Goal: Communication & Community: Share content

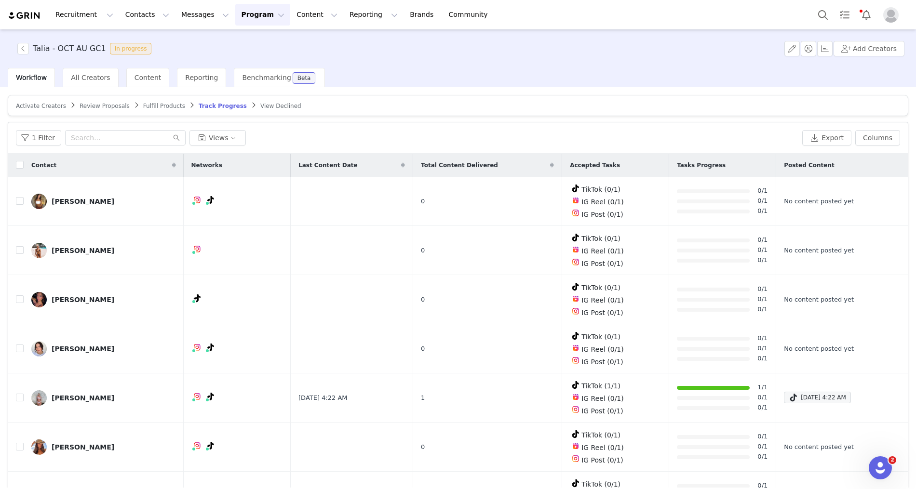
click at [251, 14] on button "Program Program" at bounding box center [262, 15] width 55 height 22
click at [258, 41] on p "Activations" at bounding box center [246, 43] width 37 height 10
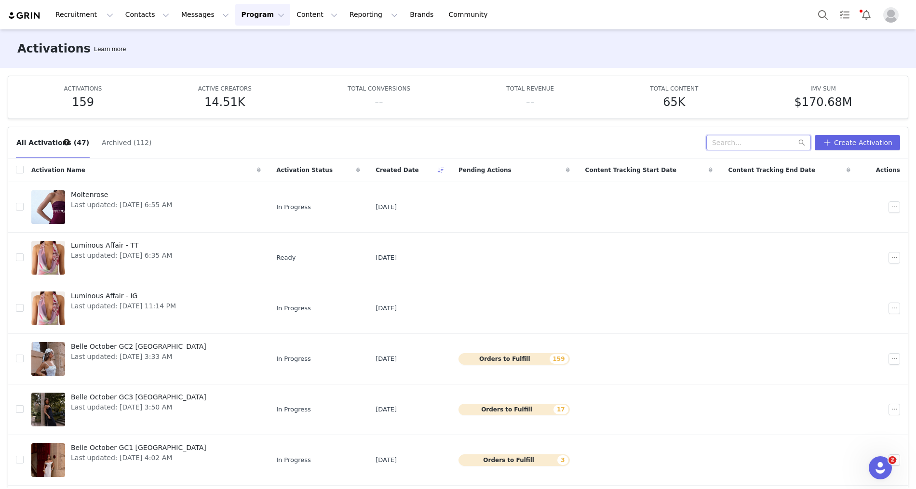
click at [730, 149] on input "text" at bounding box center [758, 142] width 105 height 15
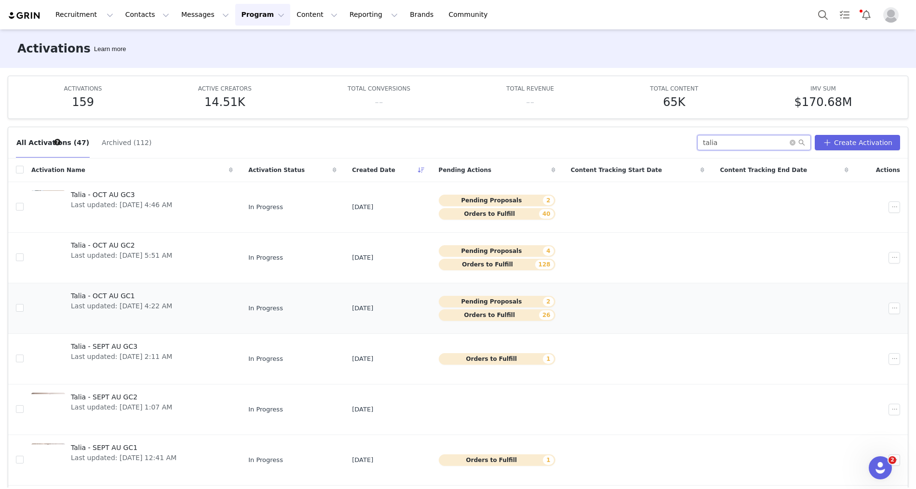
scroll to position [30, 0]
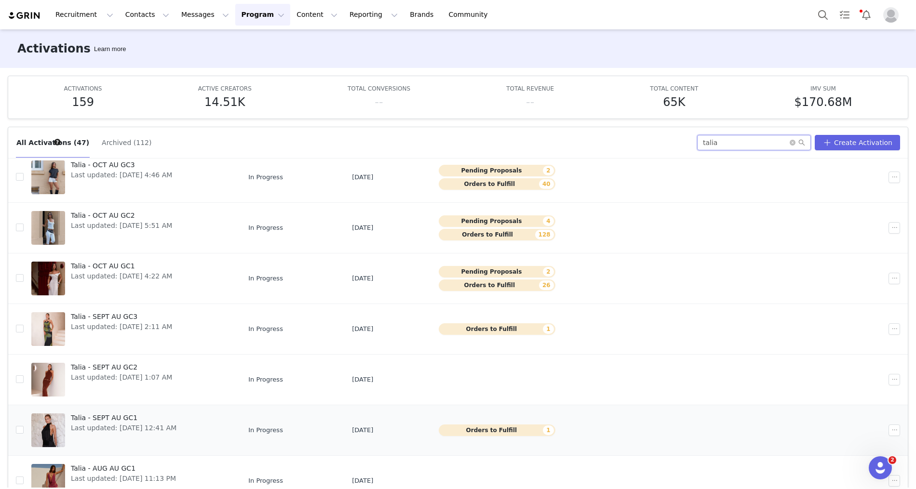
type input "talia"
click at [129, 433] on div "Talia - SEPT AU GC1 Last updated: Sep 1, 2025 12:41 AM" at bounding box center [123, 430] width 117 height 39
click at [107, 380] on div "Talia - SEPT AU GC2 Last updated: Sep 1, 2025 1:07 AM" at bounding box center [121, 380] width 113 height 39
click at [107, 312] on span "Talia - SEPT AU GC3" at bounding box center [121, 317] width 101 height 10
click at [148, 429] on span "Last updated: Sep 1, 2025 12:41 AM" at bounding box center [124, 428] width 106 height 10
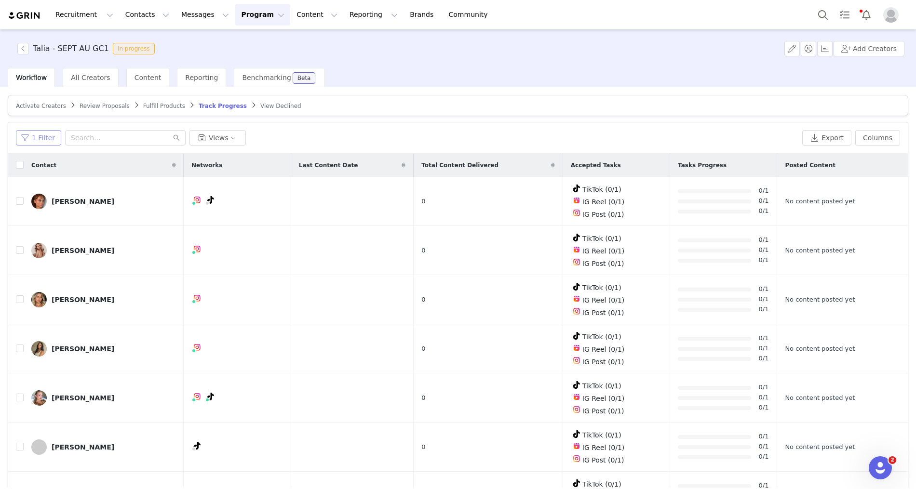
click at [37, 136] on button "1 Filter" at bounding box center [38, 137] width 45 height 15
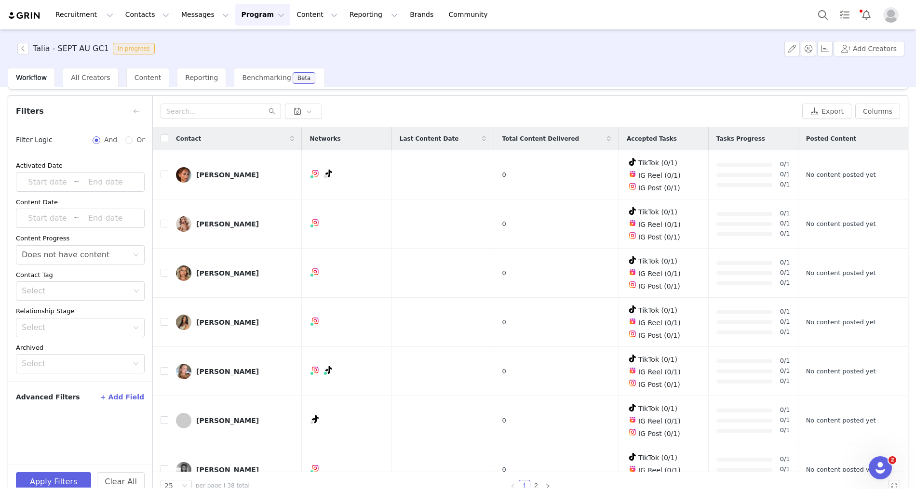
scroll to position [32, 0]
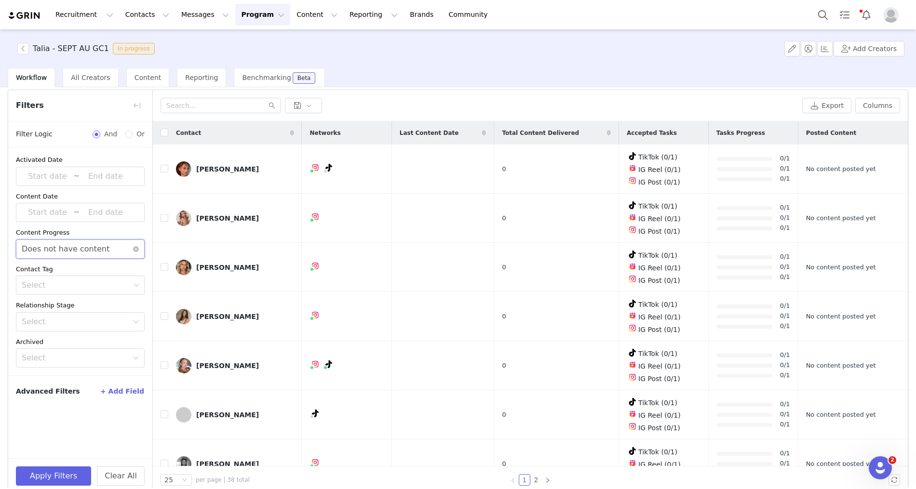
click at [98, 240] on div "Does not have content" at bounding box center [66, 249] width 88 height 18
click at [64, 263] on li "Has content" at bounding box center [80, 268] width 129 height 15
click at [50, 473] on button "Apply Filters" at bounding box center [53, 476] width 75 height 19
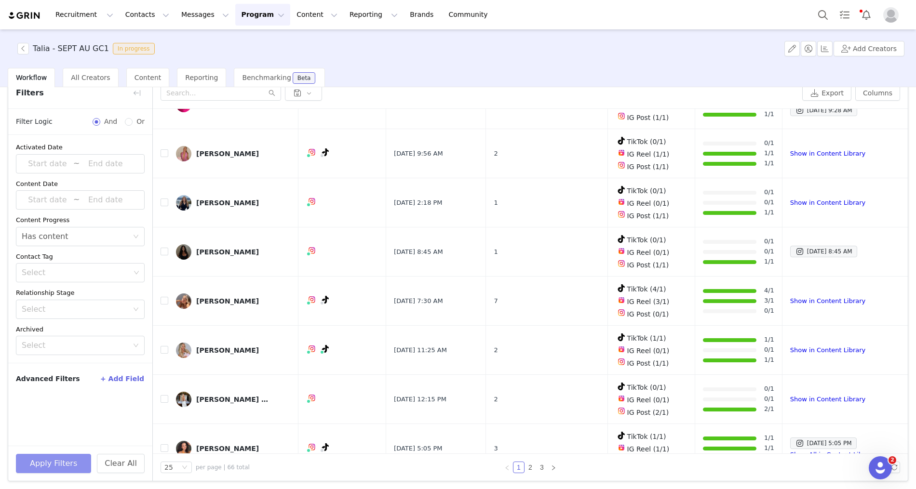
scroll to position [714, 0]
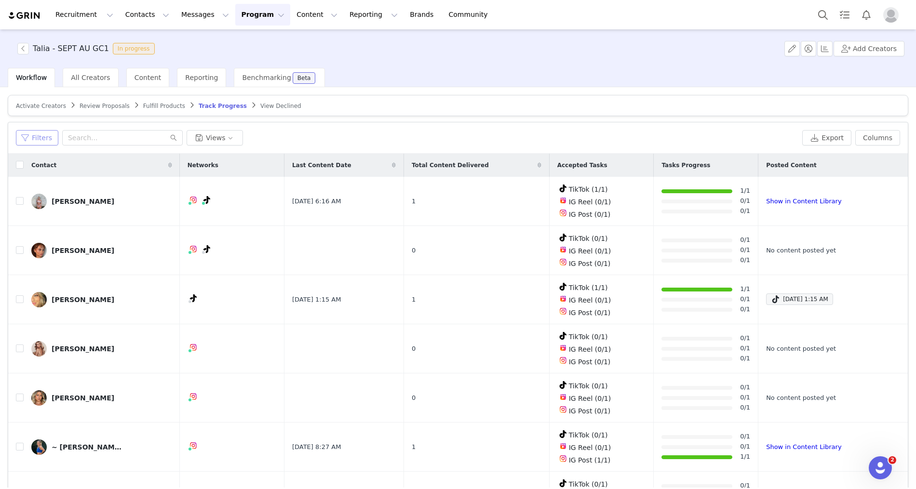
click at [35, 138] on button "Filters" at bounding box center [37, 137] width 42 height 15
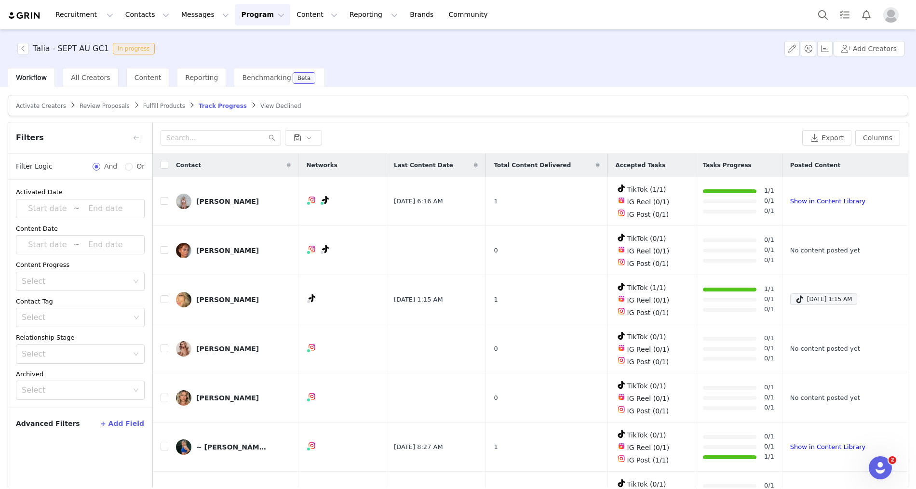
click at [124, 421] on button "+ Add Field" at bounding box center [122, 423] width 45 height 15
click at [58, 273] on div "Select" at bounding box center [77, 281] width 111 height 18
click at [65, 317] on li "Does not have content" at bounding box center [80, 316] width 129 height 15
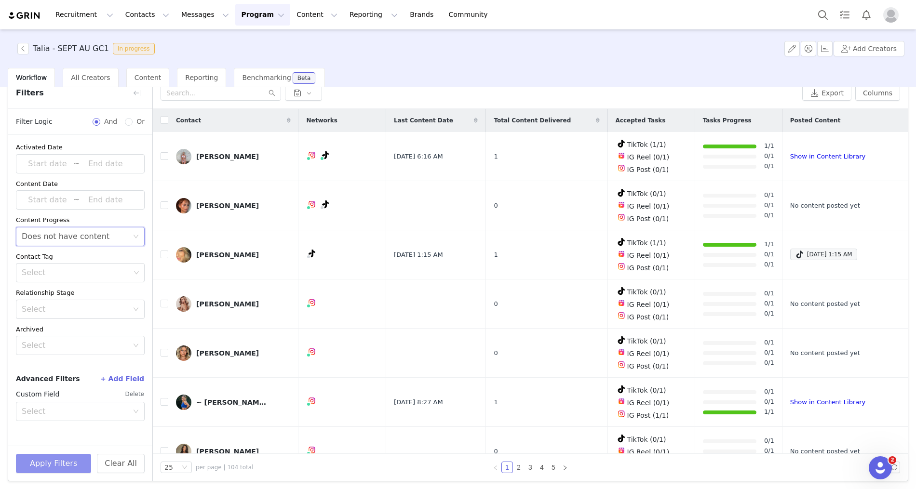
click at [69, 467] on button "Apply Filters" at bounding box center [53, 463] width 75 height 19
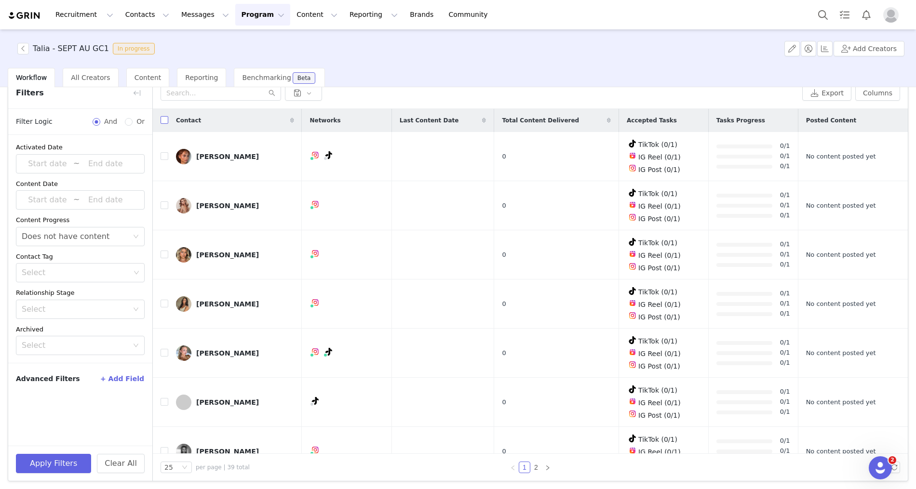
click at [161, 119] on input "checkbox" at bounding box center [165, 120] width 8 height 8
checkbox input "true"
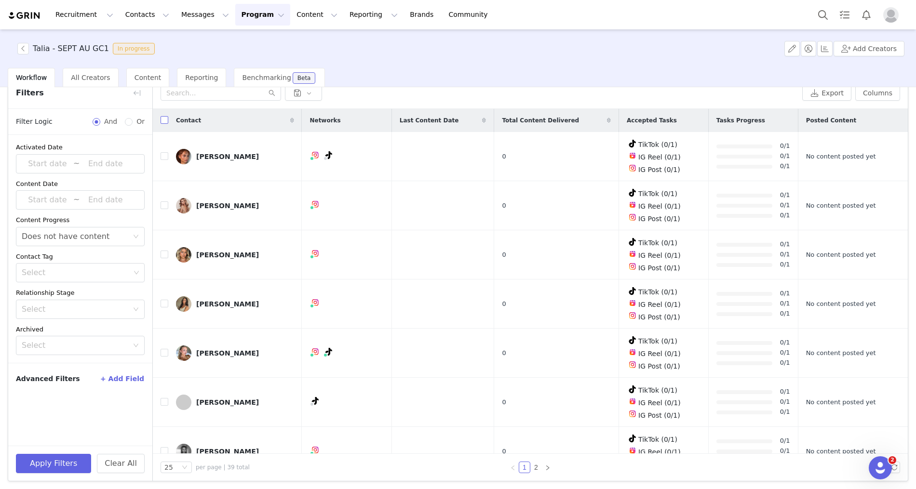
checkbox input "true"
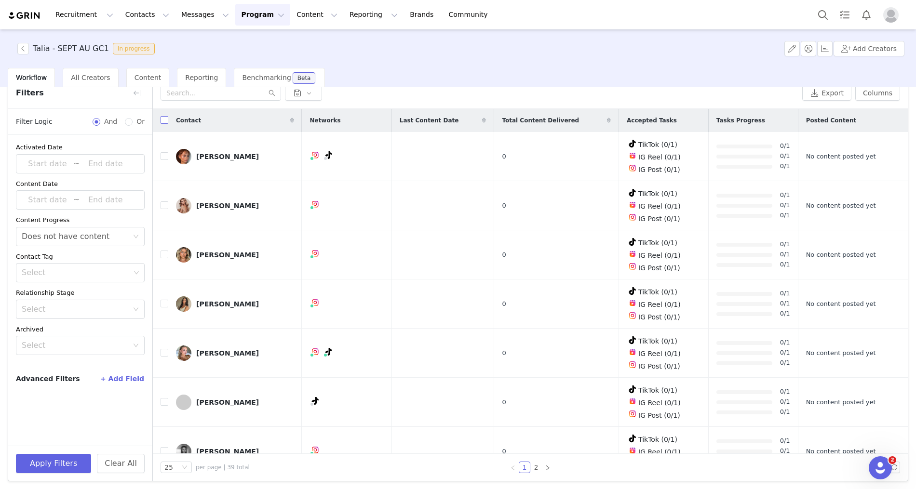
checkbox input "true"
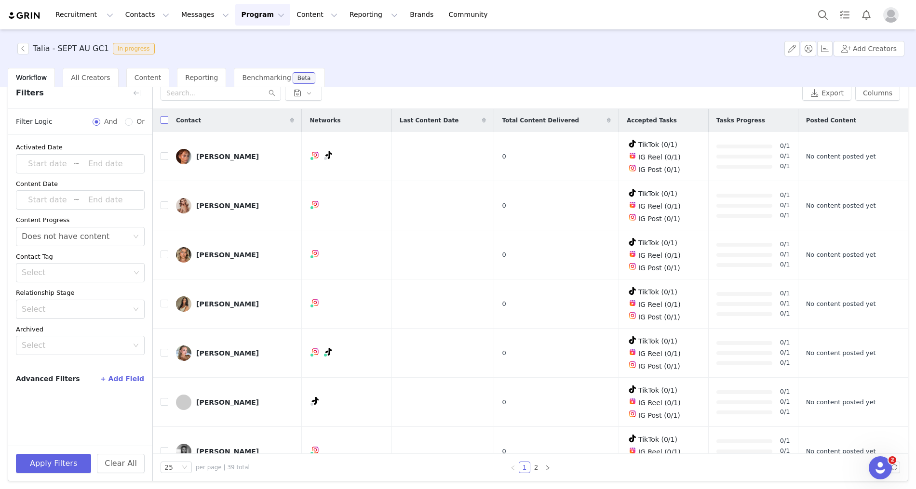
checkbox input "true"
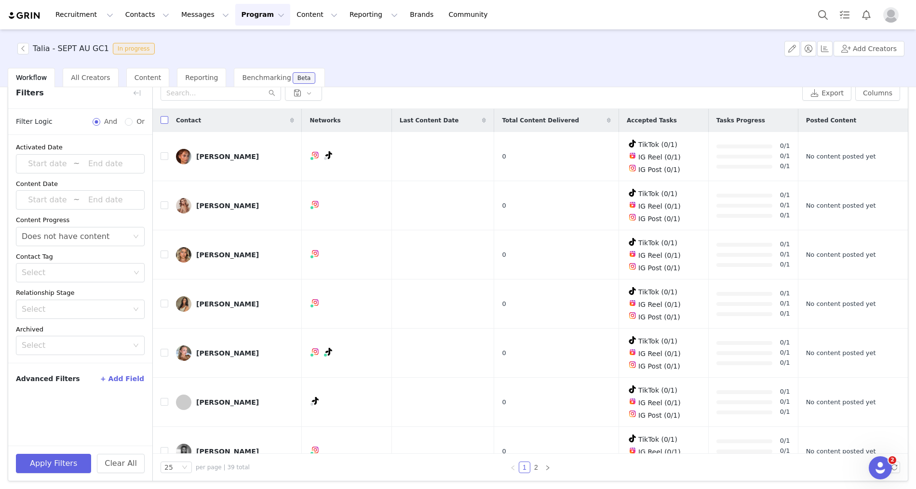
checkbox input "true"
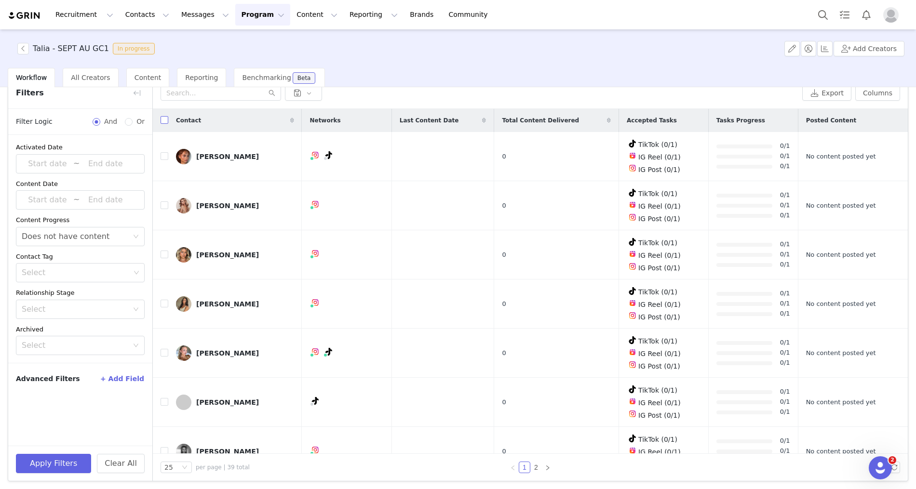
checkbox input "true"
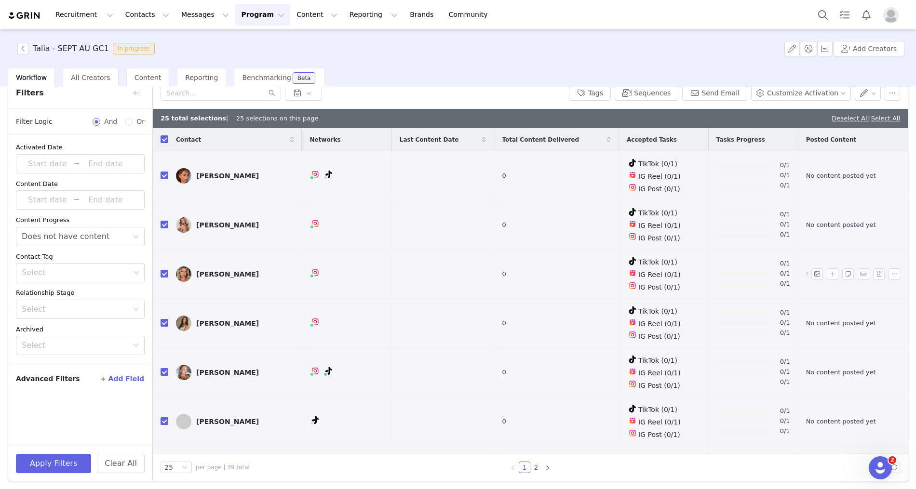
scroll to position [0, 0]
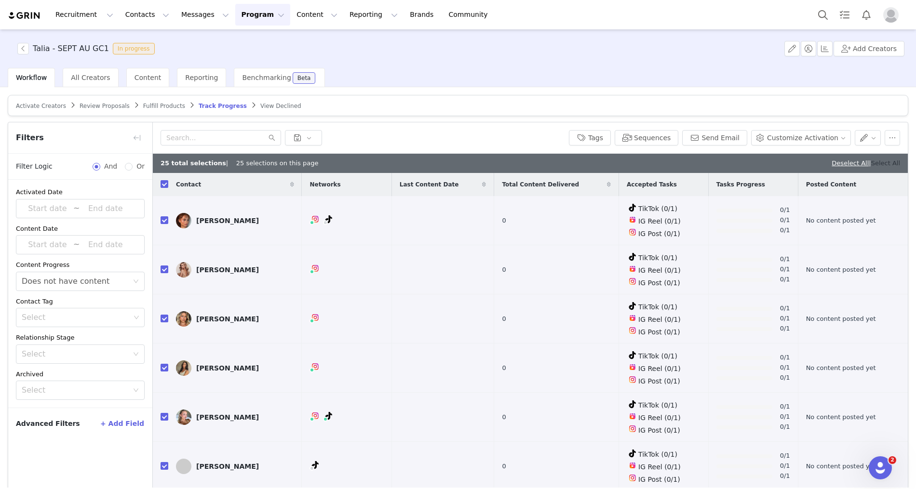
click at [892, 161] on link "Select All" at bounding box center [885, 163] width 29 height 7
click at [717, 135] on button "Send Email" at bounding box center [714, 137] width 65 height 15
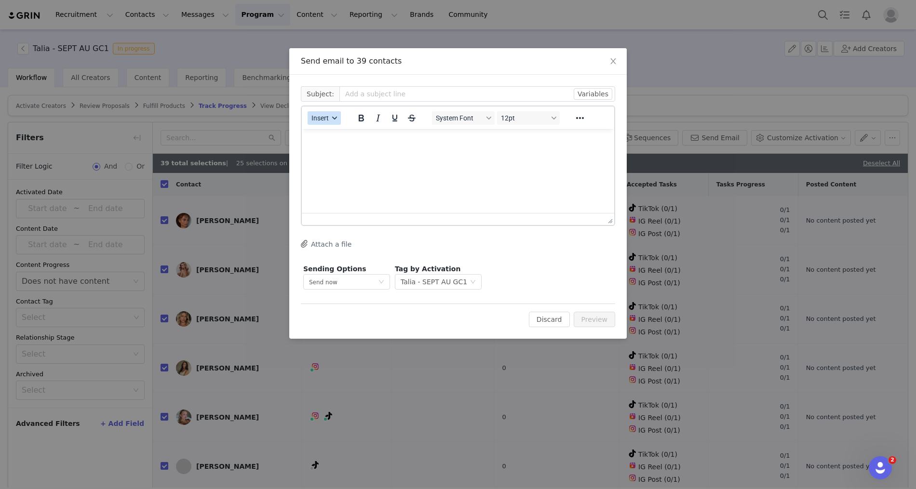
click at [325, 119] on span "Insert" at bounding box center [319, 118] width 17 height 8
click at [328, 132] on div "Insert Template" at bounding box center [359, 135] width 87 height 12
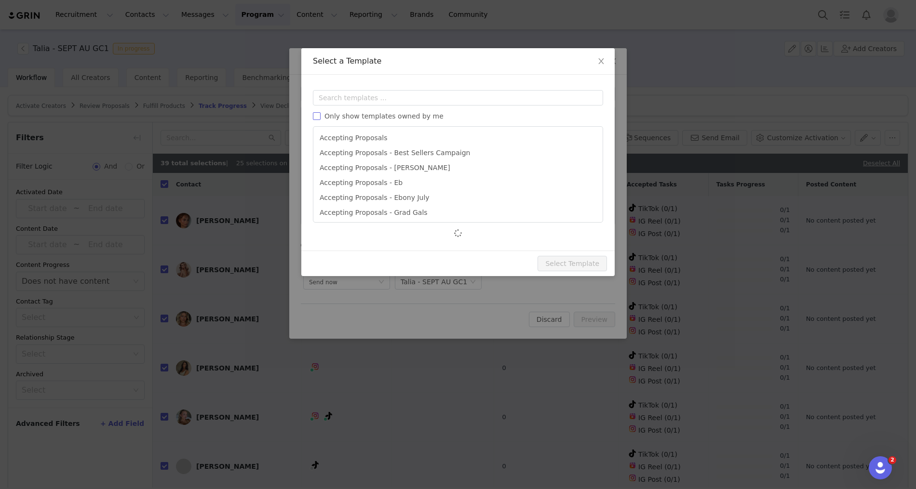
click at [321, 118] on span "Only show templates owned by me" at bounding box center [384, 116] width 127 height 8
click at [321, 118] on input "Only show templates owned by me" at bounding box center [317, 116] width 8 height 8
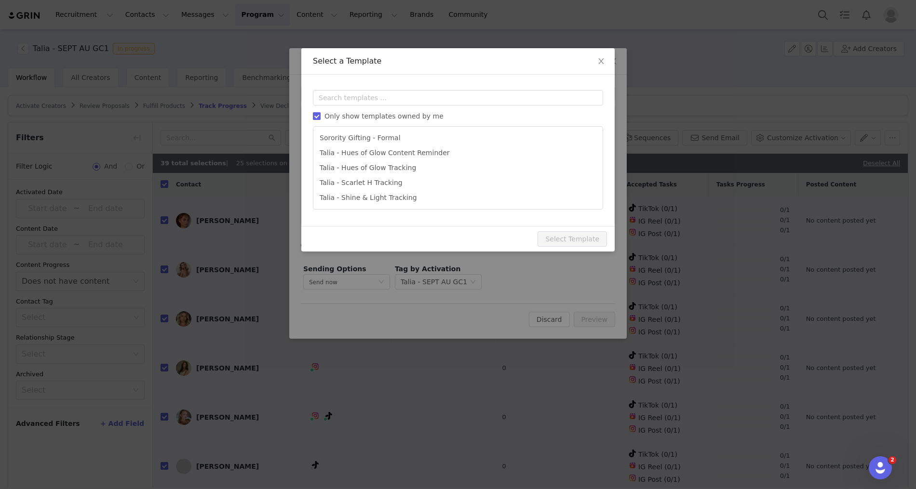
click at [315, 116] on input "Only show templates owned by me" at bounding box center [317, 116] width 8 height 8
checkbox input "false"
click at [335, 100] on input "text" at bounding box center [458, 97] width 290 height 15
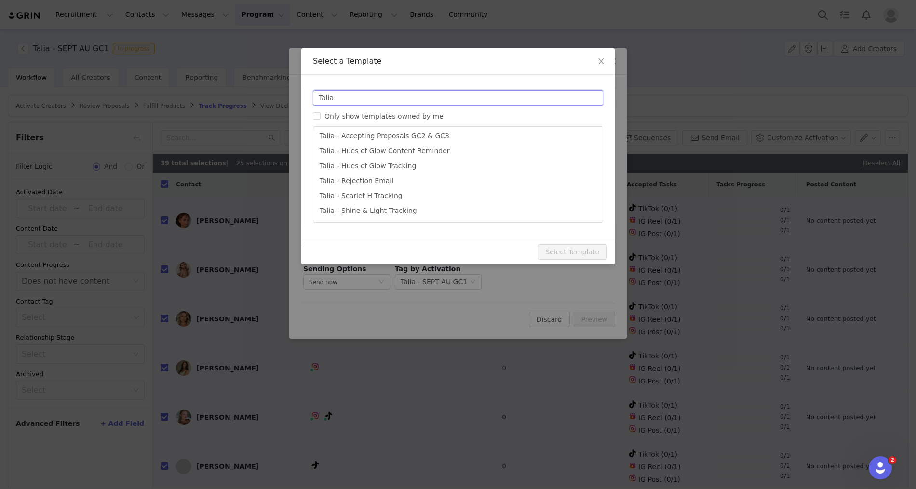
scroll to position [61, 0]
click at [349, 97] on input "Talia" at bounding box center [458, 97] width 290 height 15
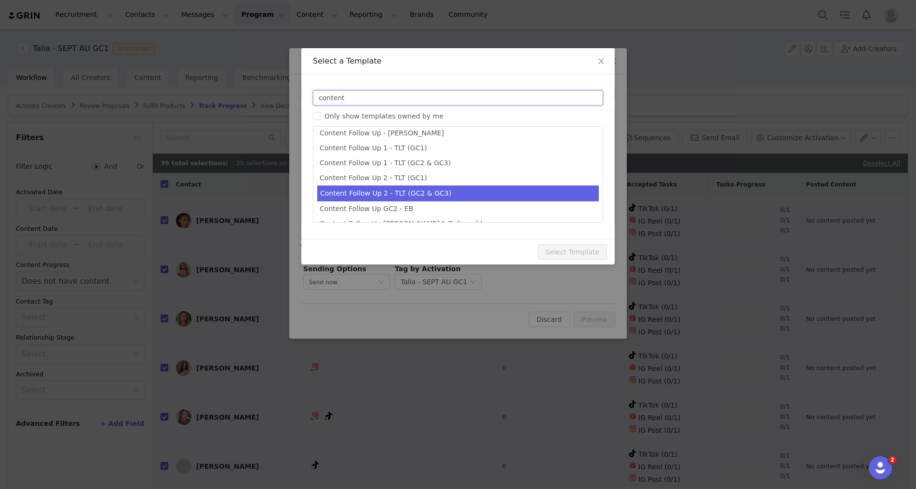
scroll to position [4, 0]
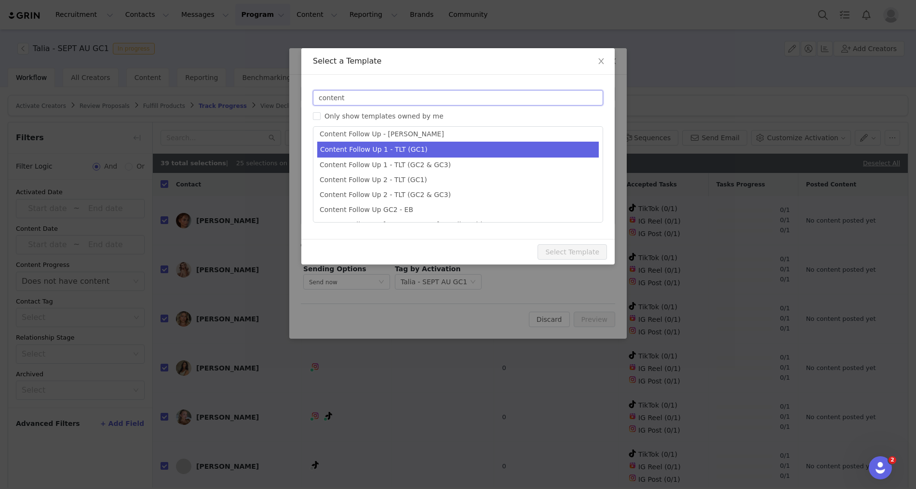
type input "content"
click at [439, 147] on li "Content Follow Up 1 - TLT (GC1)" at bounding box center [458, 150] width 282 height 16
type input "Peppermayo | June Campaign Content Reminder"
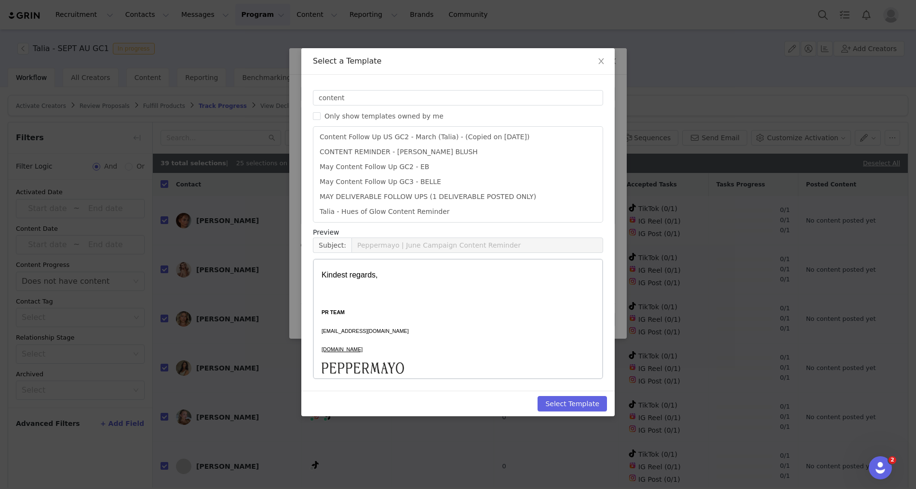
scroll to position [426, 0]
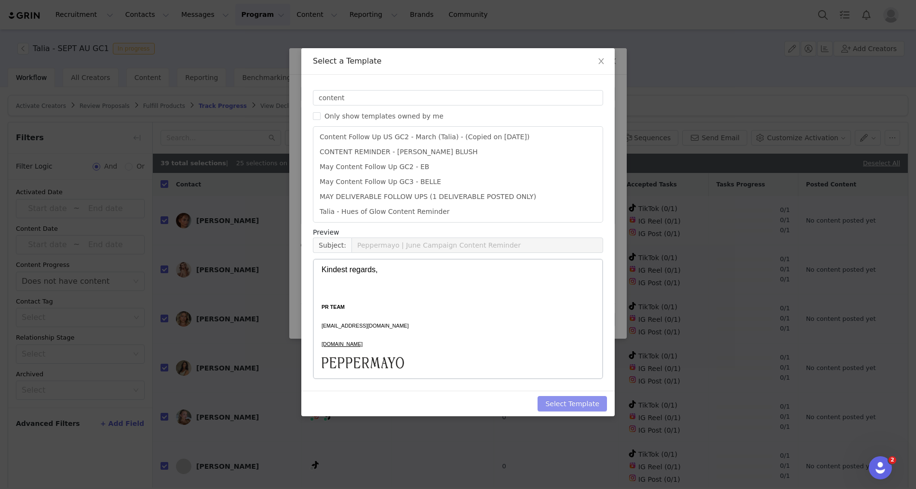
click at [580, 402] on button "Select Template" at bounding box center [572, 403] width 69 height 15
type input "Peppermayo | June Campaign Content Reminder"
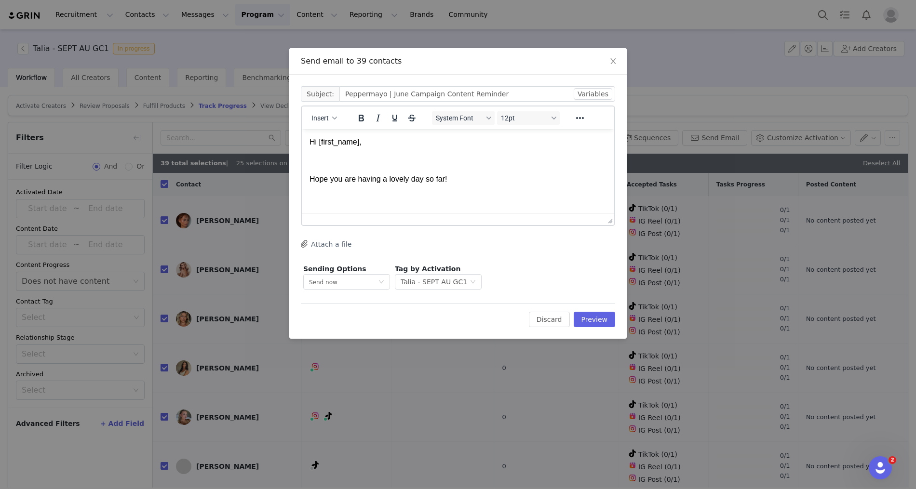
scroll to position [461, 0]
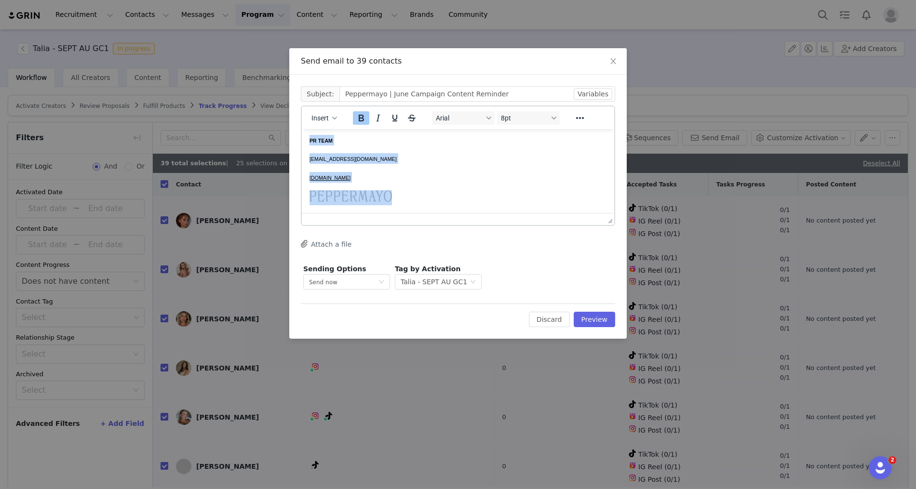
drag, startPoint x: 394, startPoint y: 197, endPoint x: 306, endPoint y: 145, distance: 102.2
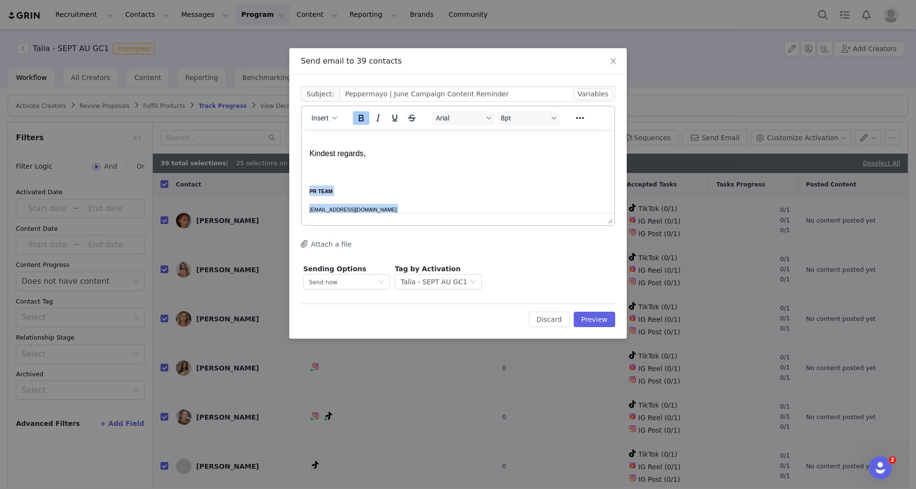
scroll to position [399, 0]
click at [324, 120] on span "Insert" at bounding box center [319, 118] width 17 height 8
click at [337, 163] on div "Insert Signature" at bounding box center [359, 166] width 87 height 12
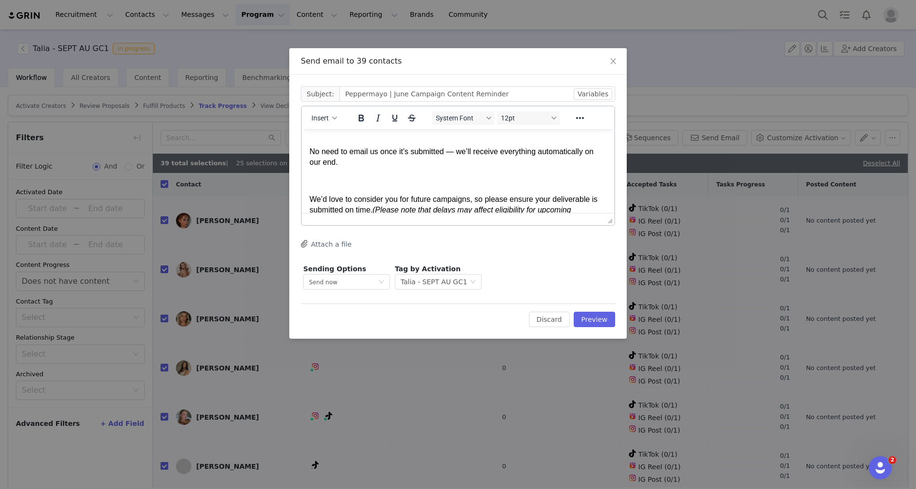
scroll to position [258, 0]
click at [460, 161] on p "No need to email us once it's submitted — we’ll receive everything automaticall…" at bounding box center [458, 158] width 297 height 22
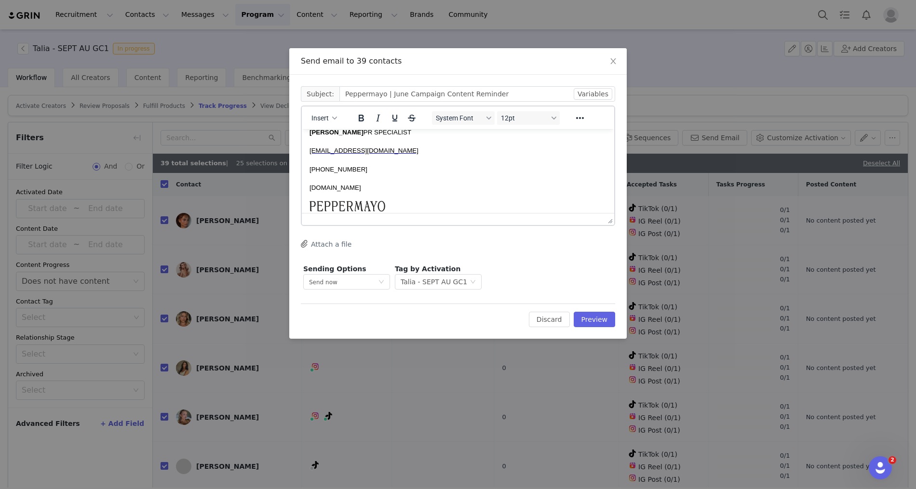
scroll to position [478, 0]
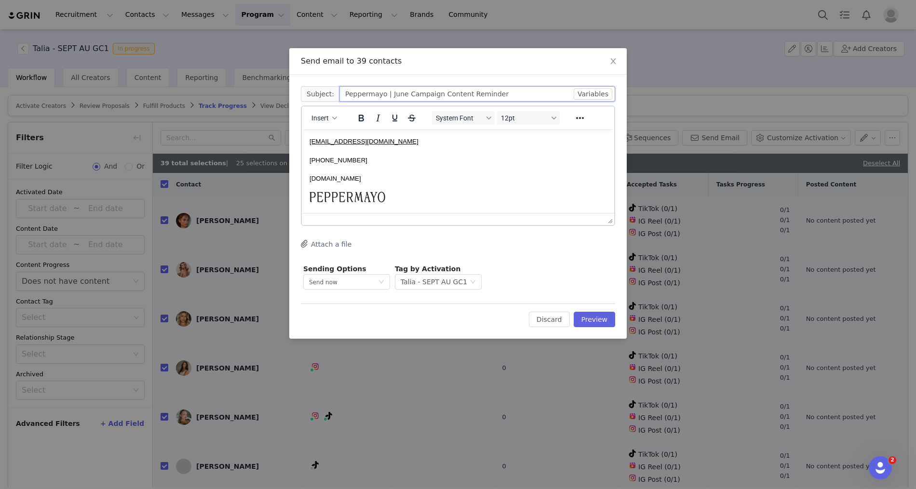
click at [392, 94] on input "Peppermayo | June Campaign Content Reminder" at bounding box center [477, 93] width 276 height 15
click at [344, 95] on input "Peppermayo | September Campaign Content Reminder" at bounding box center [477, 93] width 276 height 15
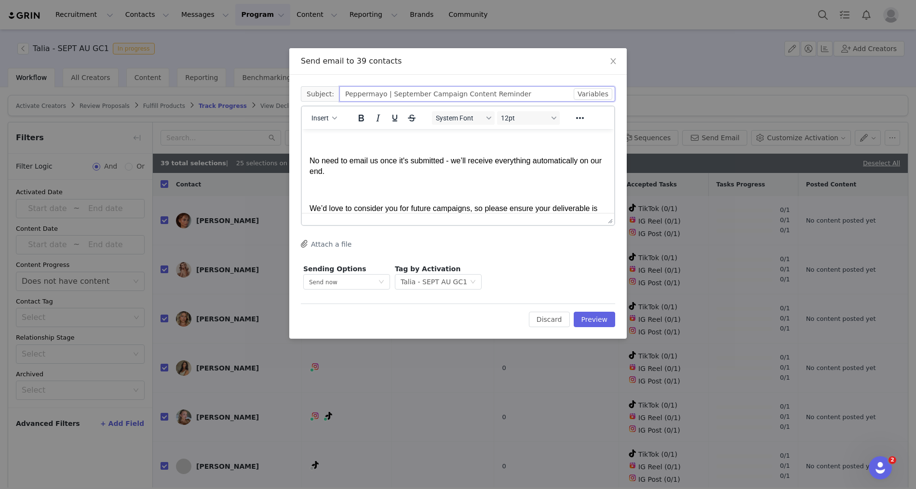
scroll to position [0, 0]
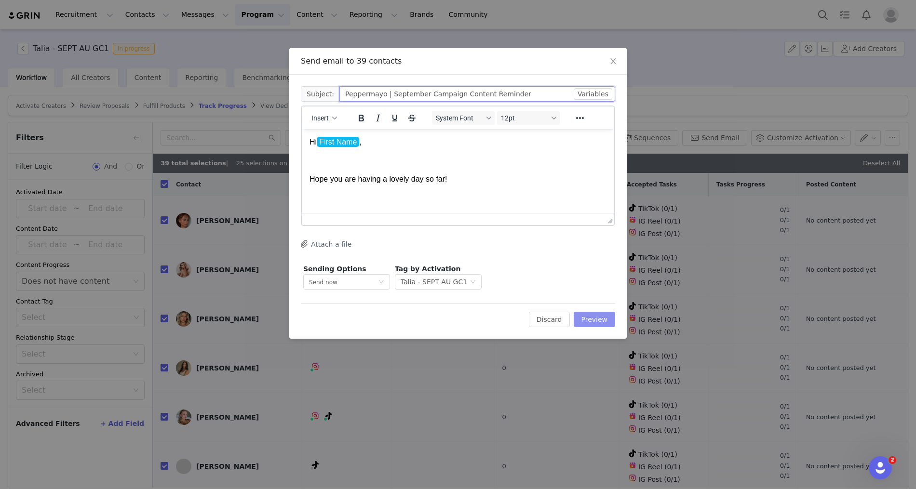
type input "Peppermayo | September Campaign Content Reminder"
click at [603, 320] on button "Preview" at bounding box center [595, 319] width 42 height 15
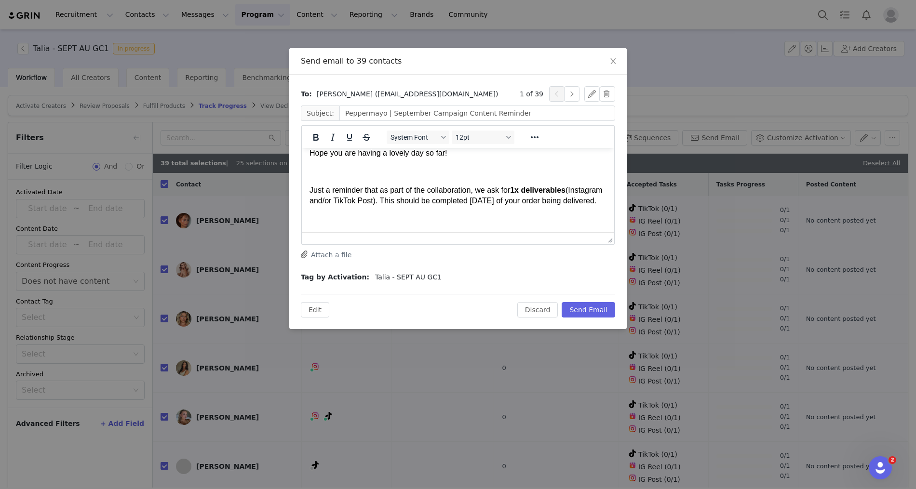
scroll to position [49, 0]
click at [367, 199] on p "Just a reminder that as part of the collaboration, we ask for 1x deliverables (…" at bounding box center [458, 192] width 297 height 22
click at [364, 198] on p "Just a reminder that as part of the collaboration, we ask for 1x deliverables (…" at bounding box center [458, 192] width 297 height 22
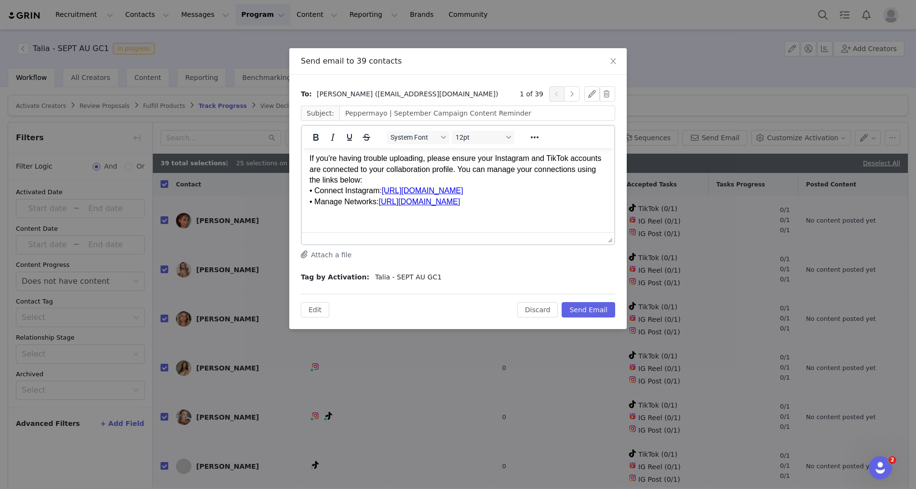
scroll to position [0, 0]
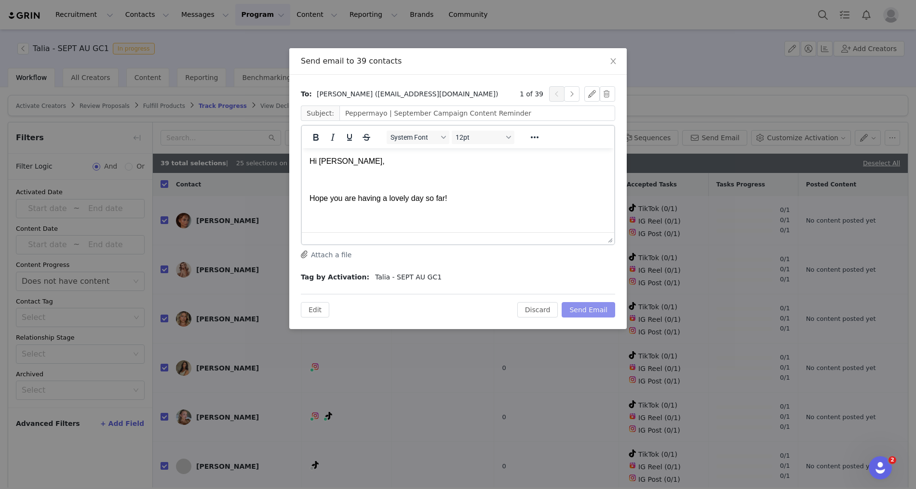
click at [598, 306] on button "Send Email" at bounding box center [589, 309] width 54 height 15
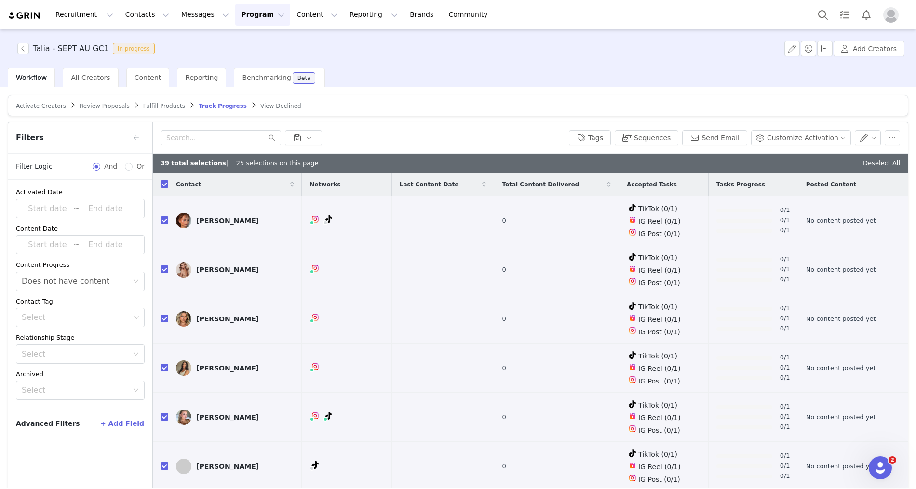
click at [422, 113] on article "Activate Creators Review Proposals Fulfill Products Track Progress View Declined" at bounding box center [458, 105] width 901 height 21
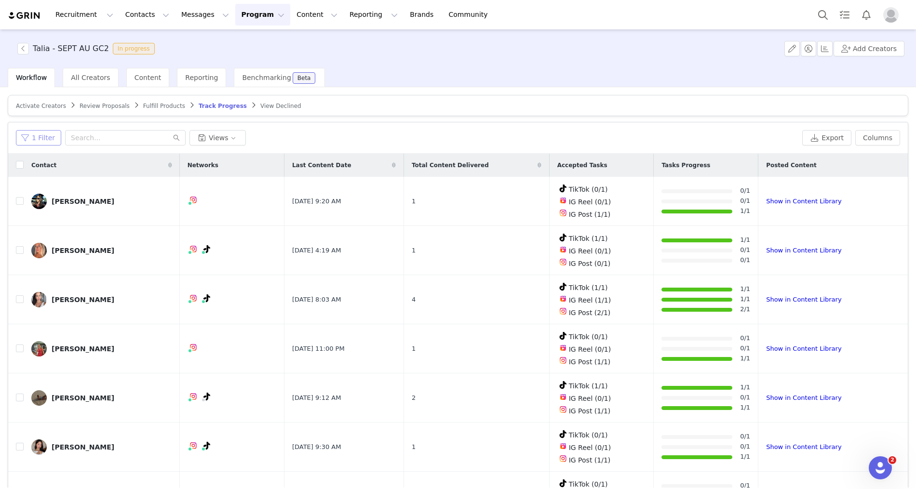
click at [29, 137] on button "1 Filter" at bounding box center [38, 137] width 45 height 15
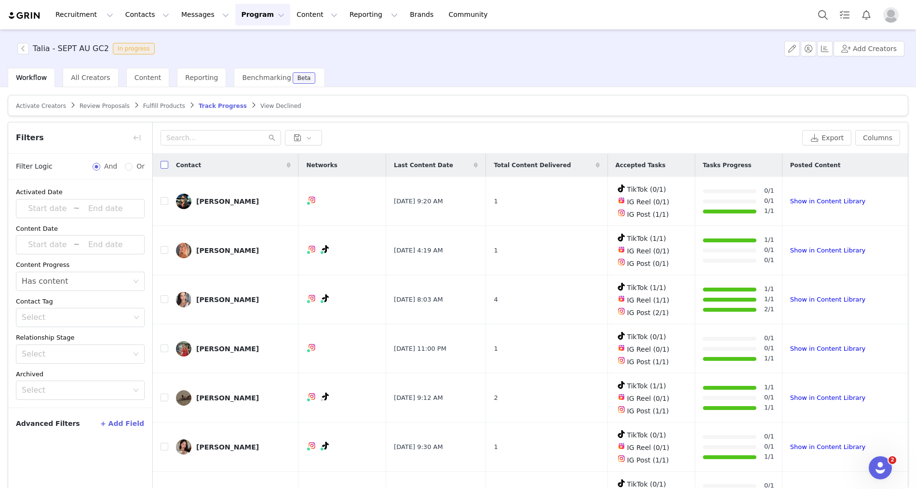
click at [164, 166] on input "checkbox" at bounding box center [165, 165] width 8 height 8
checkbox input "true"
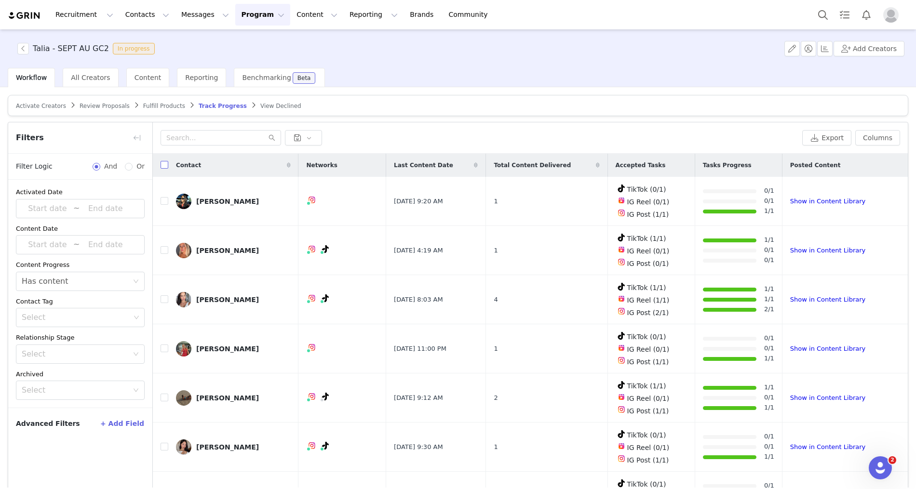
checkbox input "true"
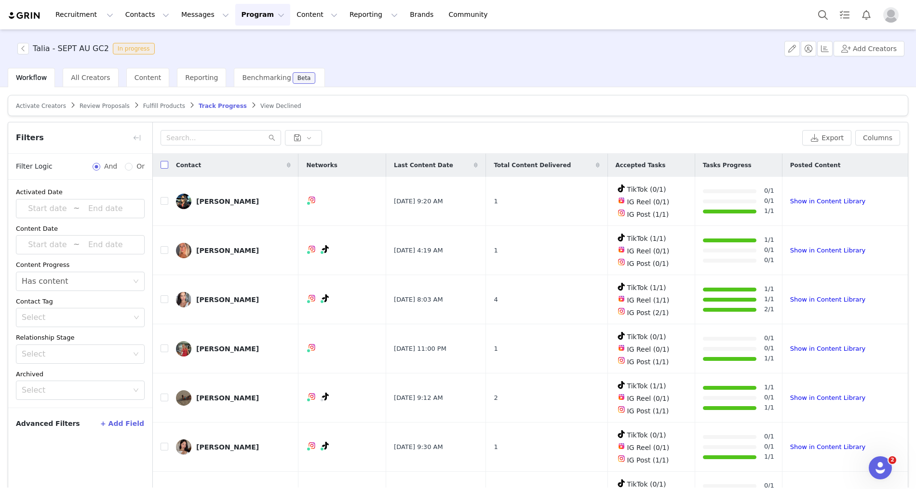
checkbox input "true"
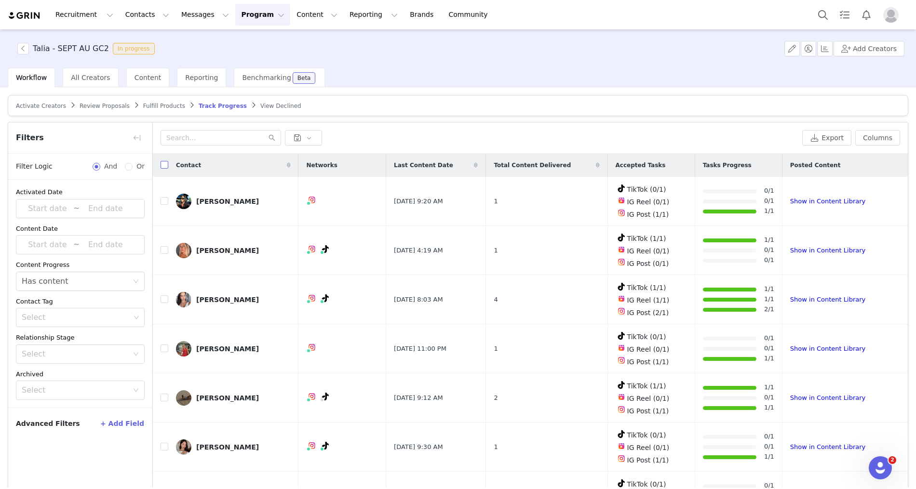
checkbox input "true"
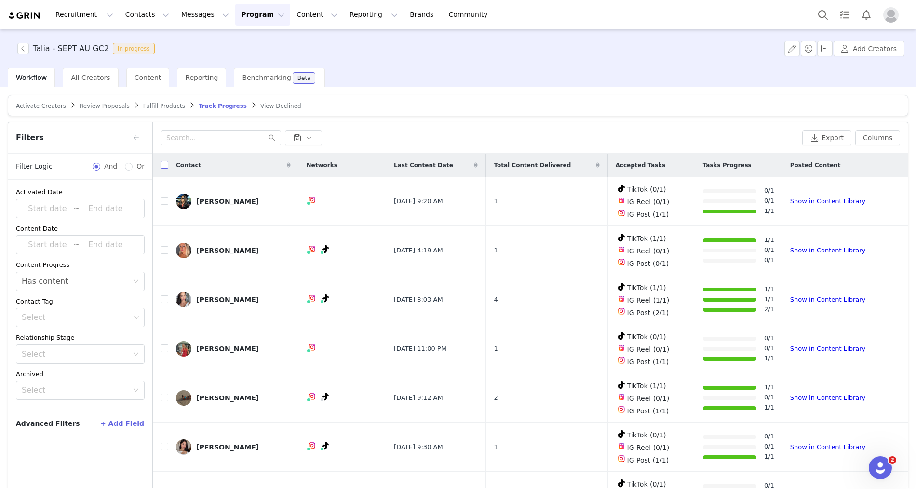
checkbox input "true"
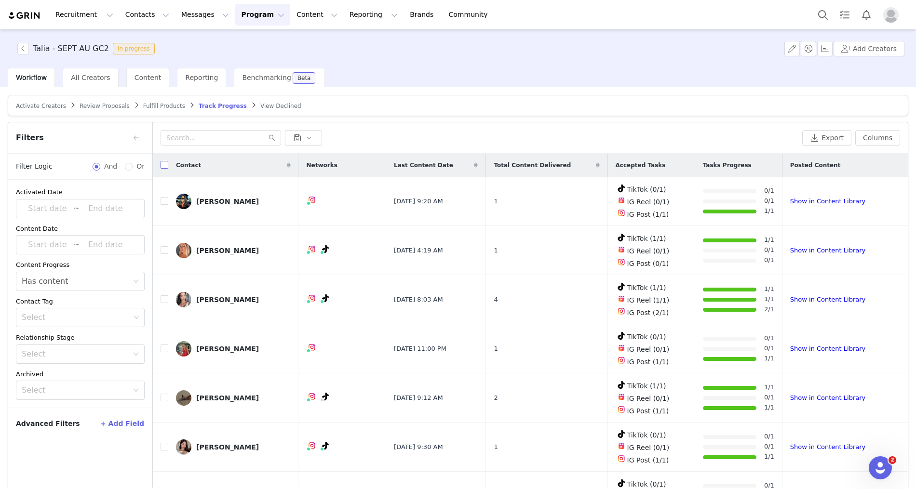
checkbox input "true"
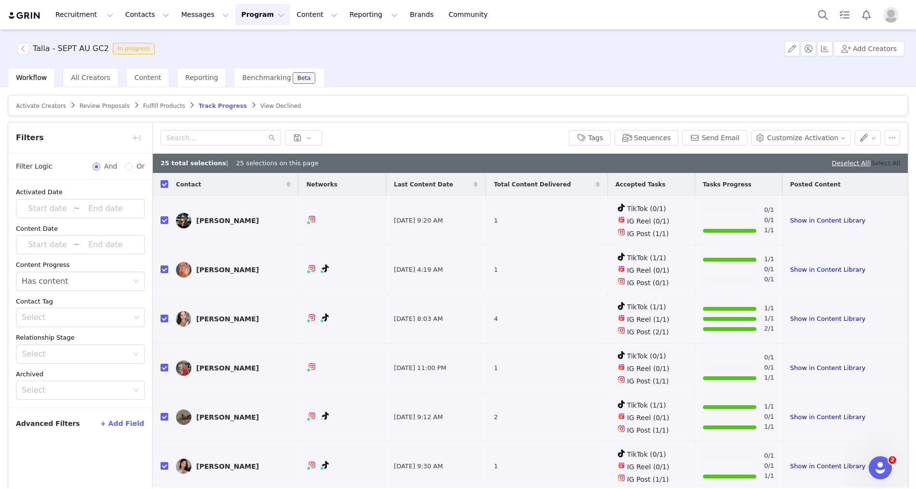
click at [893, 164] on link "Select All" at bounding box center [885, 163] width 29 height 7
click at [609, 141] on button "Tags" at bounding box center [590, 137] width 42 height 15
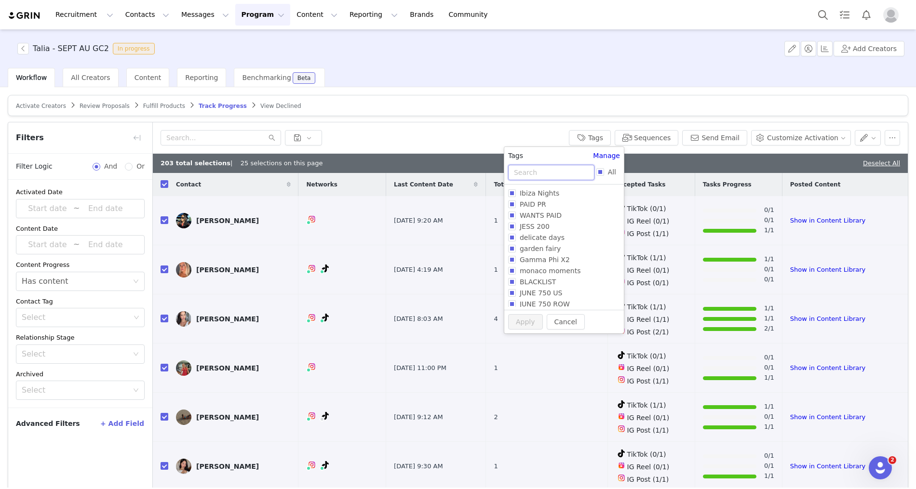
click at [566, 175] on input "text" at bounding box center [551, 172] width 86 height 15
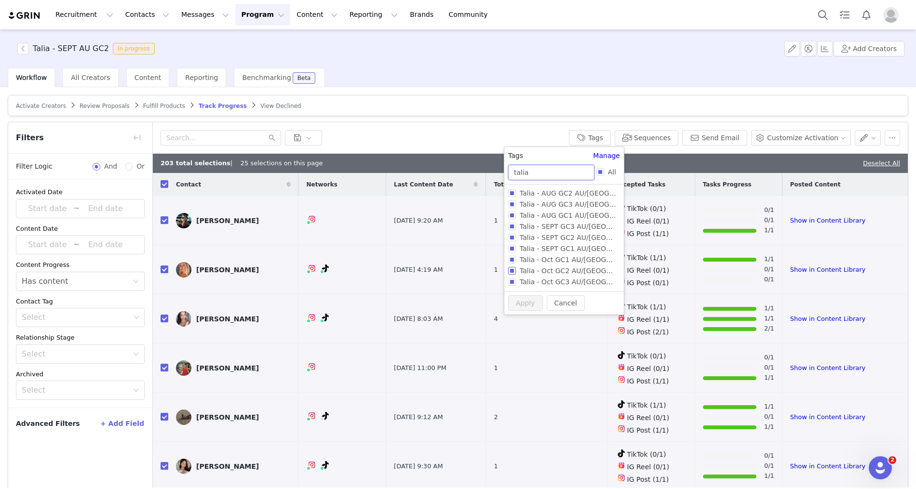
type input "talia"
click at [587, 270] on span "Talia - Oct GC2 AU/NZ" at bounding box center [587, 271] width 142 height 8
click at [516, 270] on input "Talia - Oct GC2 AU/[GEOGRAPHIC_DATA]" at bounding box center [512, 271] width 8 height 8
checkbox input "true"
click at [524, 321] on button "Apply" at bounding box center [525, 321] width 35 height 15
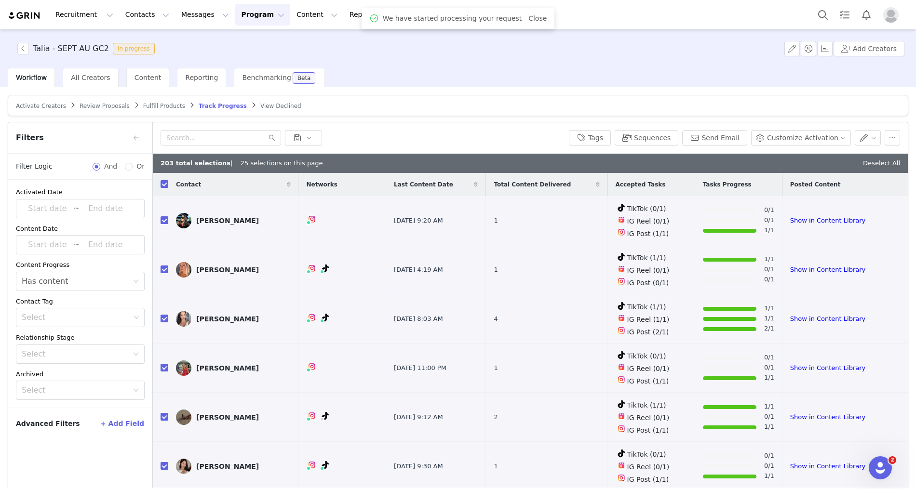
click at [885, 168] on div "203 total selections | 25 selections on this page Deselect All" at bounding box center [530, 163] width 755 height 19
click at [871, 163] on link "Deselect All" at bounding box center [881, 163] width 37 height 7
checkbox input "false"
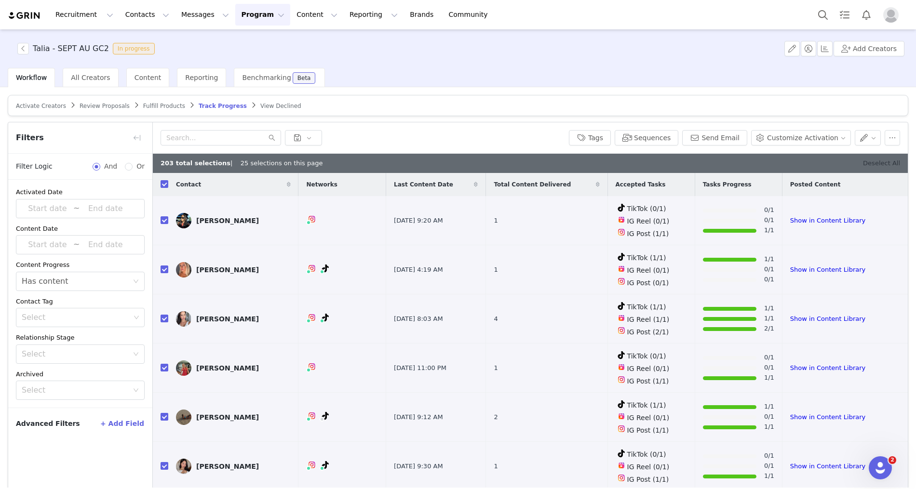
checkbox input "false"
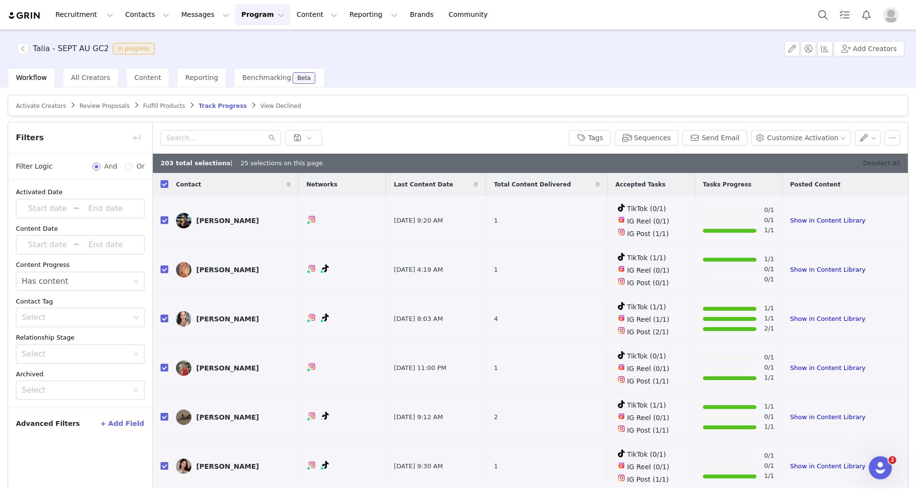
checkbox input "false"
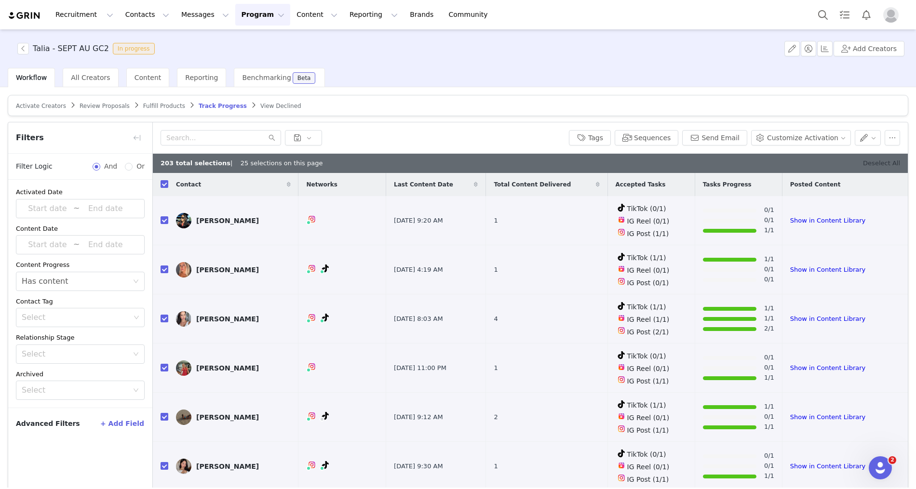
checkbox input "false"
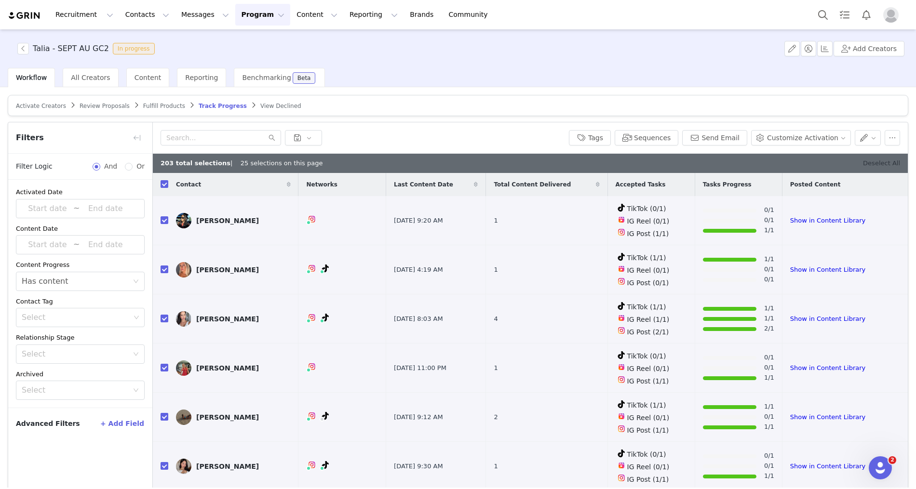
checkbox input "false"
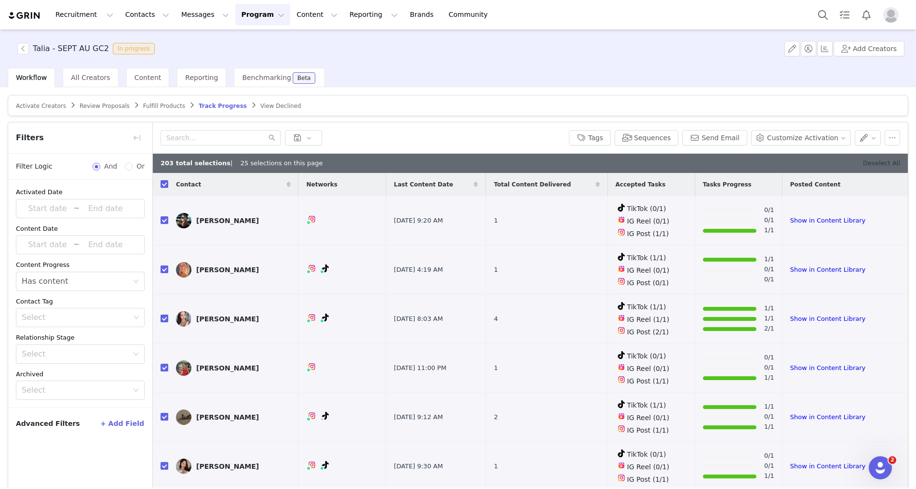
checkbox input "false"
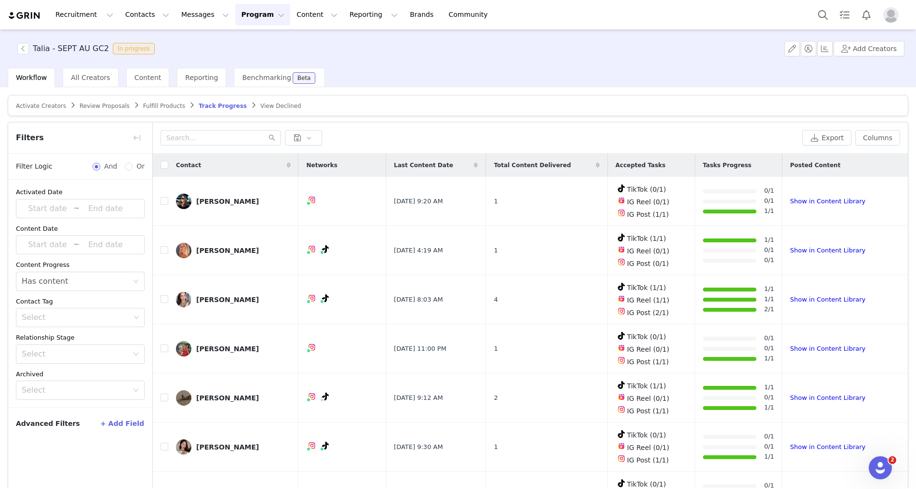
scroll to position [45, 0]
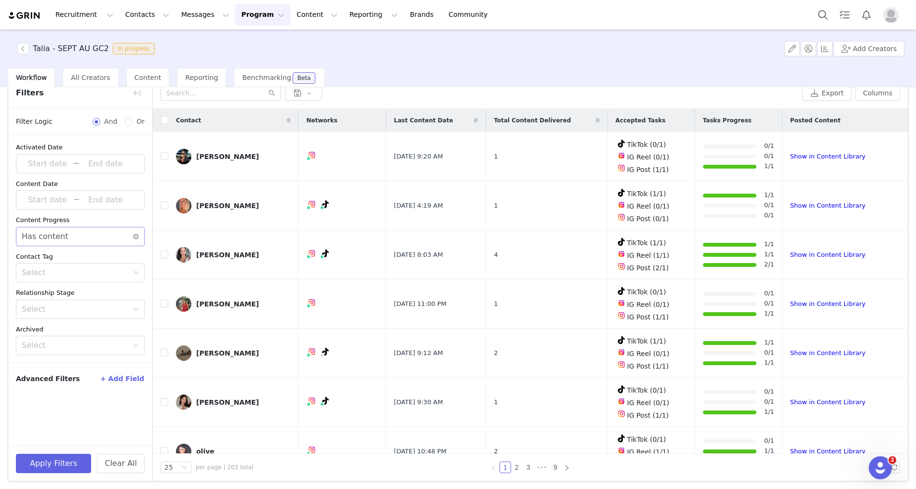
click at [67, 228] on div "Select Has content" at bounding box center [77, 237] width 111 height 18
click at [59, 272] on li "Does not have content" at bounding box center [80, 271] width 129 height 15
click at [48, 465] on button "Apply Filters" at bounding box center [53, 463] width 75 height 19
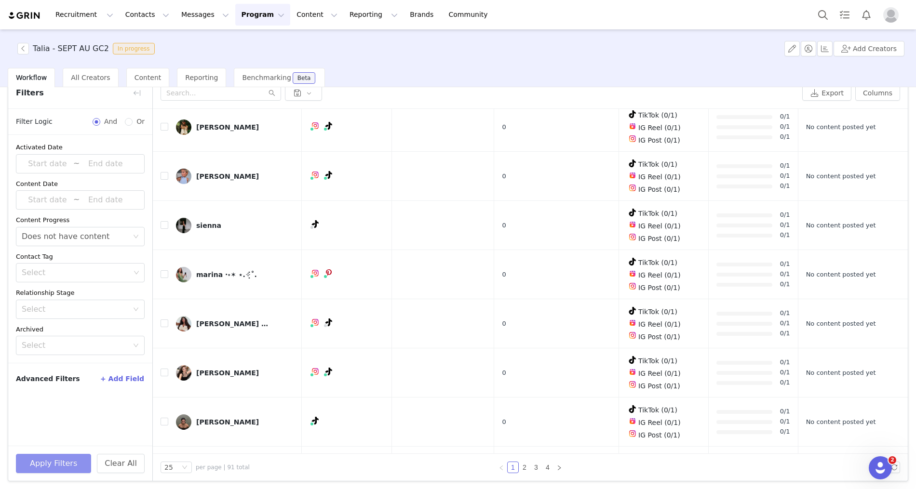
scroll to position [0, 0]
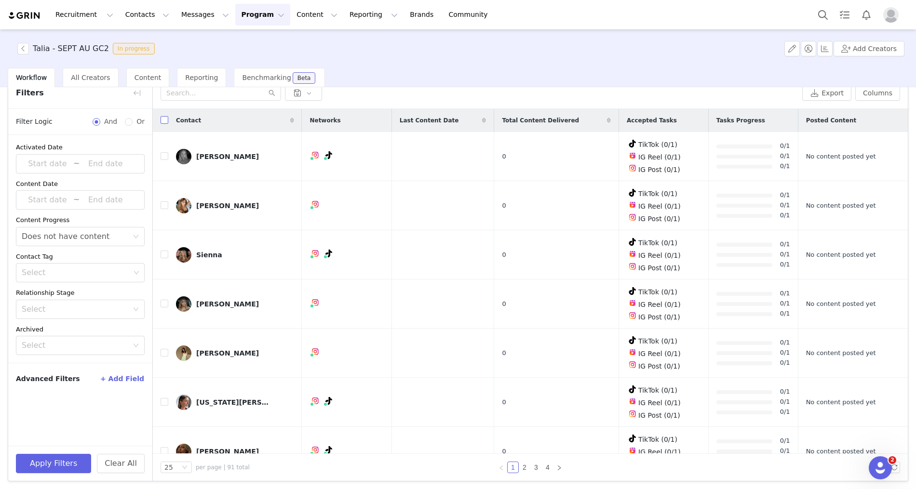
click at [164, 119] on input "checkbox" at bounding box center [165, 120] width 8 height 8
checkbox input "true"
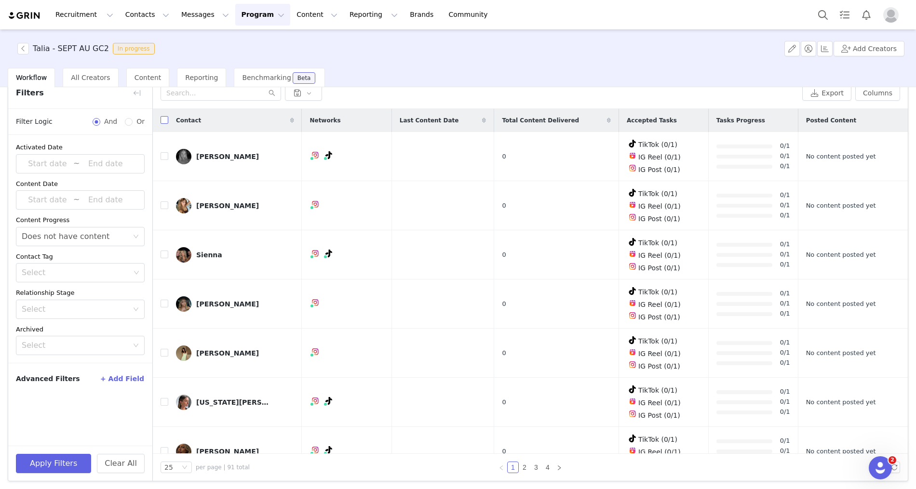
checkbox input "true"
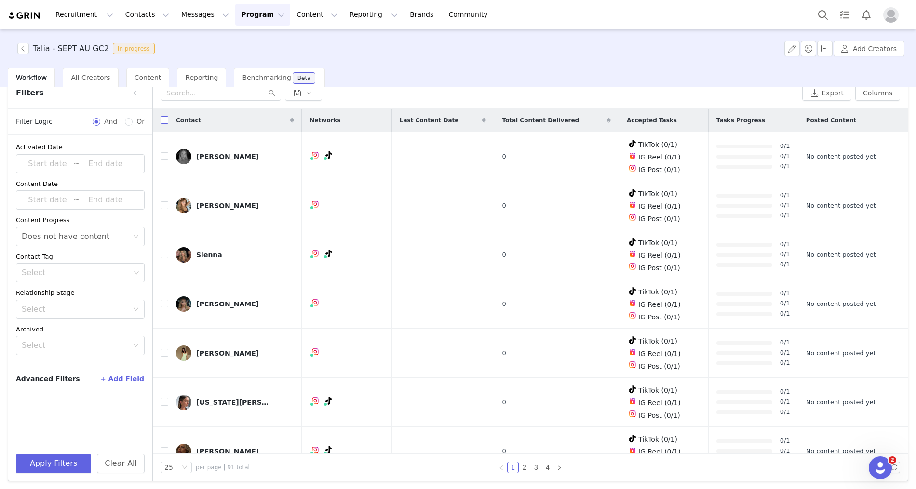
checkbox input "true"
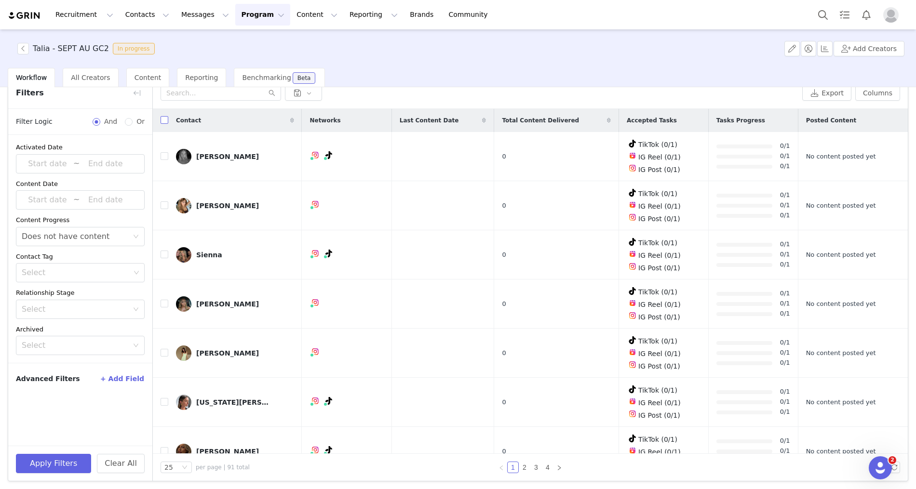
checkbox input "true"
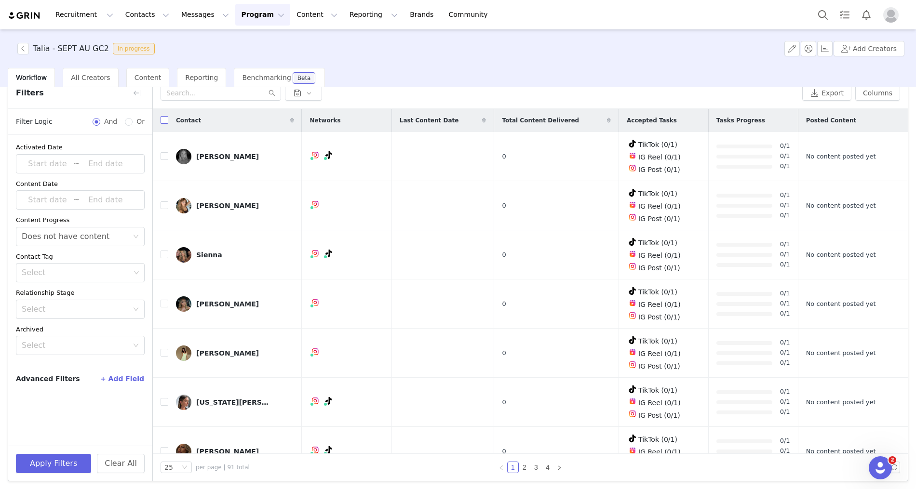
checkbox input "true"
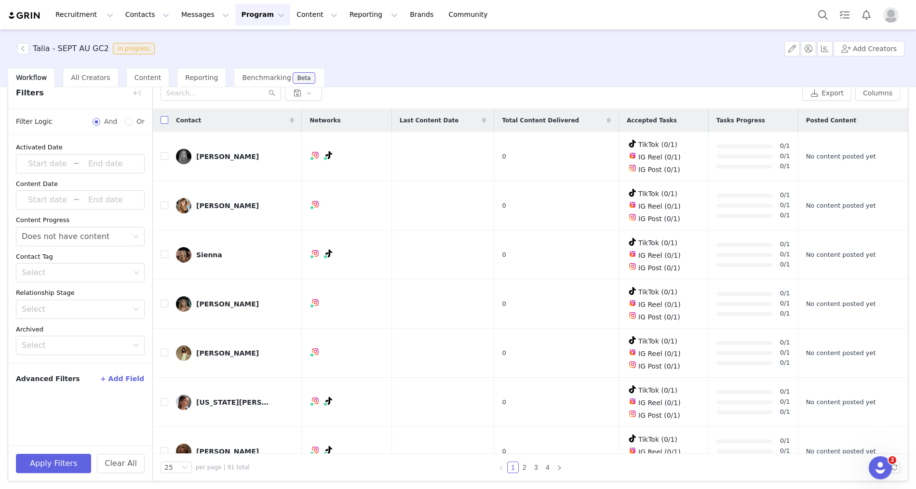
checkbox input "true"
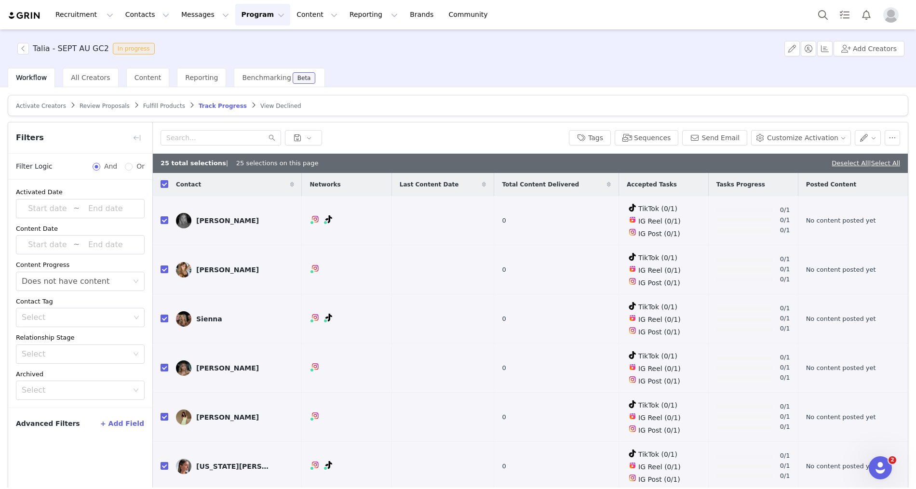
click at [891, 166] on div "Deselect All | Select All" at bounding box center [866, 164] width 68 height 10
click at [883, 162] on link "Select All" at bounding box center [885, 163] width 29 height 7
click at [732, 136] on button "Send Email" at bounding box center [714, 137] width 65 height 15
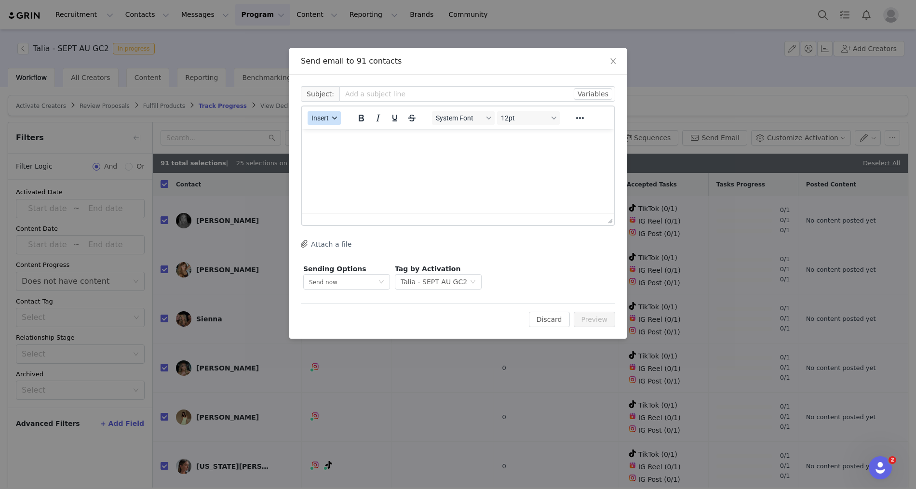
click at [322, 124] on button "Insert" at bounding box center [324, 118] width 33 height 14
click at [323, 134] on div "Insert Template" at bounding box center [359, 135] width 87 height 12
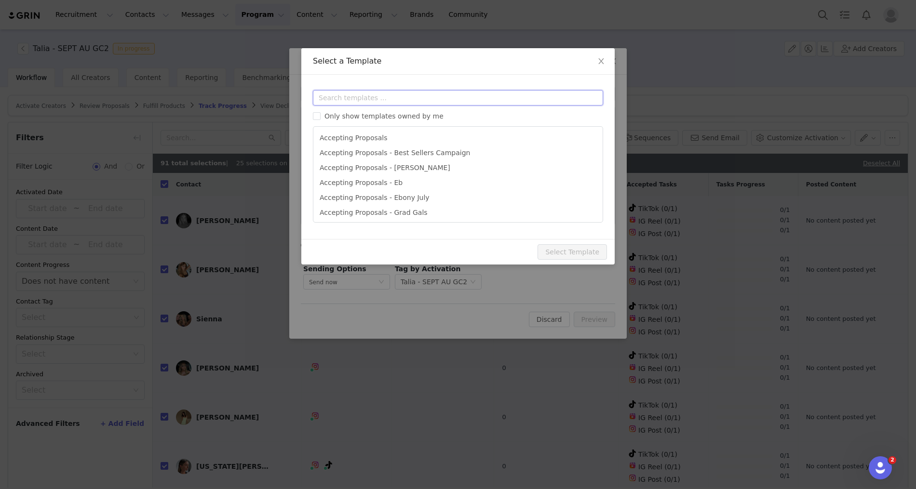
click at [349, 97] on input "text" at bounding box center [458, 97] width 290 height 15
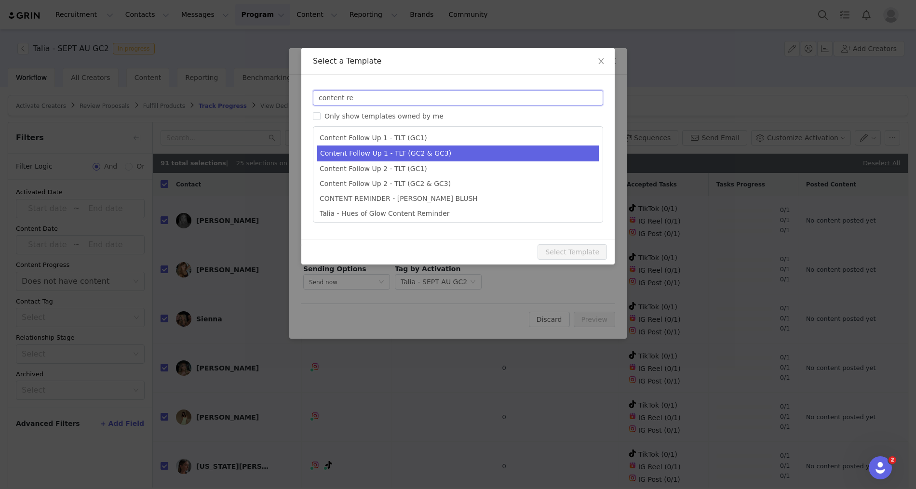
type input "content re"
type input "Peppermayo | June Campaign Content Reminder"
click at [449, 151] on li "Content Follow Up 1 - TLT (GC2 & GC3)" at bounding box center [458, 154] width 282 height 16
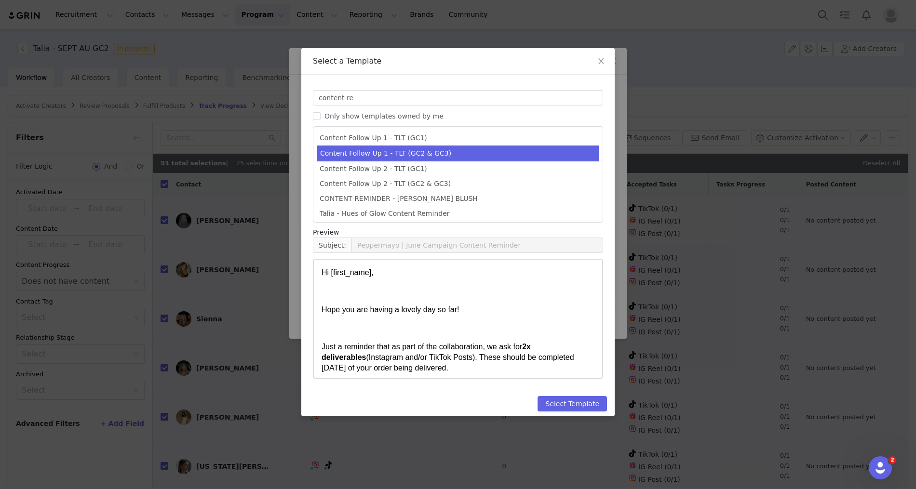
click at [439, 288] on p "Rich Text Area. Press ALT-0 for help." at bounding box center [458, 291] width 273 height 11
click at [567, 403] on button "Select Template" at bounding box center [572, 403] width 69 height 15
type input "Peppermayo | June Campaign Content Reminder"
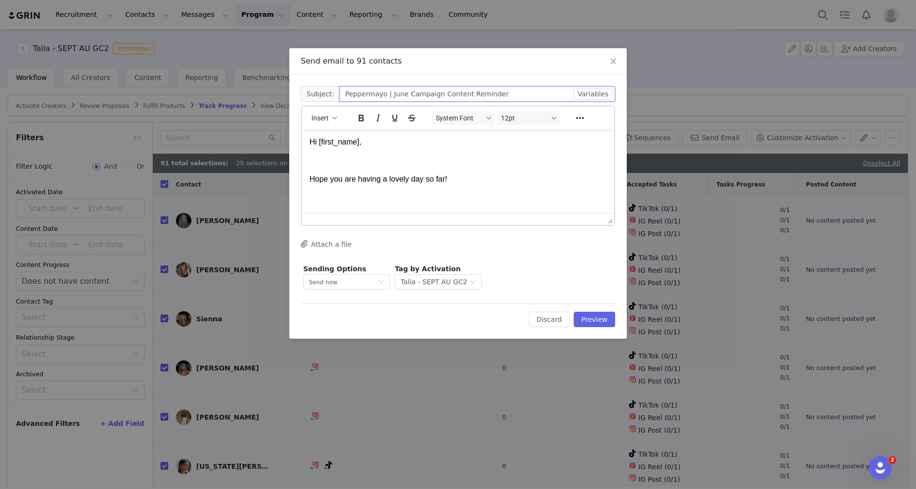
click at [395, 95] on input "Peppermayo | June Campaign Content Reminder" at bounding box center [477, 93] width 276 height 15
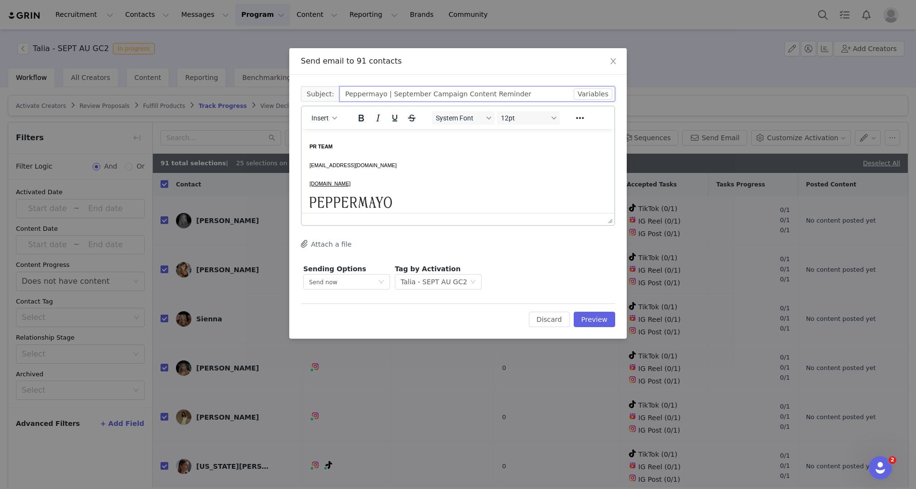
scroll to position [461, 0]
type input "Peppermayo | September Campaign Content Reminder"
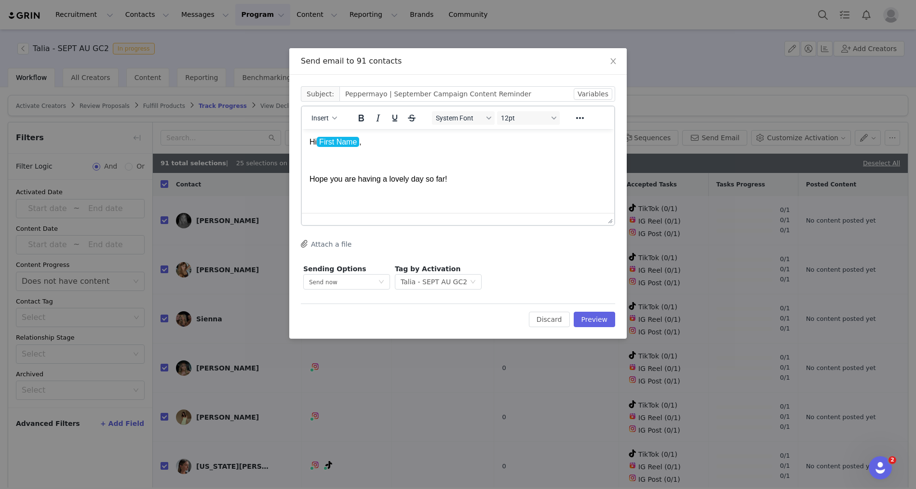
drag, startPoint x: 395, startPoint y: 201, endPoint x: 338, endPoint y: 171, distance: 64.3
click at [338, 171] on html "Hi First Name , Hope you are having a lovely day so far! Just a reminder that a…" at bounding box center [458, 401] width 312 height 545
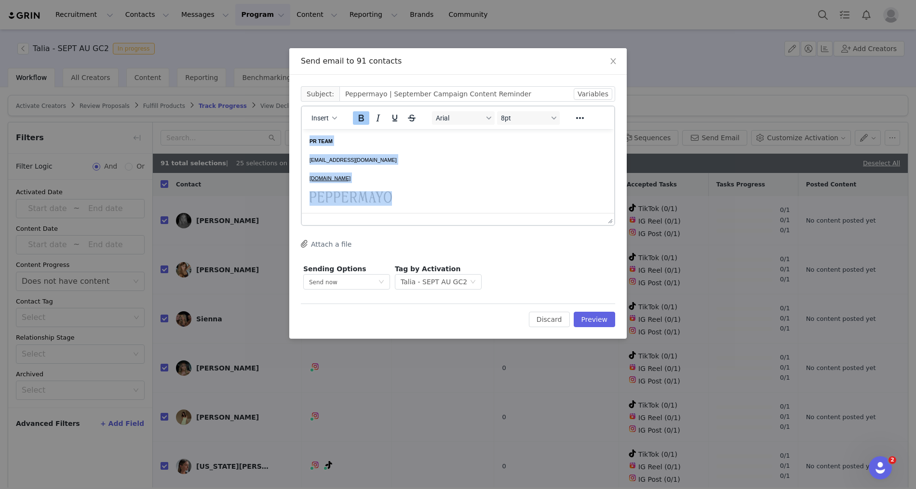
drag, startPoint x: 401, startPoint y: 198, endPoint x: 301, endPoint y: 143, distance: 113.9
click at [320, 127] on div "Insert Arial 8pt To open the popup, press Shift+Enter To open the popup, press …" at bounding box center [458, 118] width 312 height 23
click at [309, 114] on button "Insert" at bounding box center [324, 118] width 33 height 14
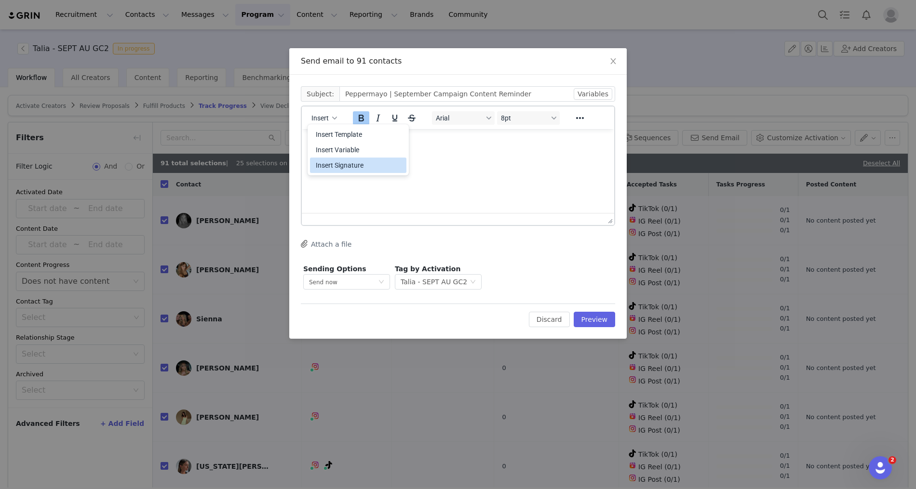
click at [328, 166] on div "Insert Signature" at bounding box center [359, 166] width 87 height 12
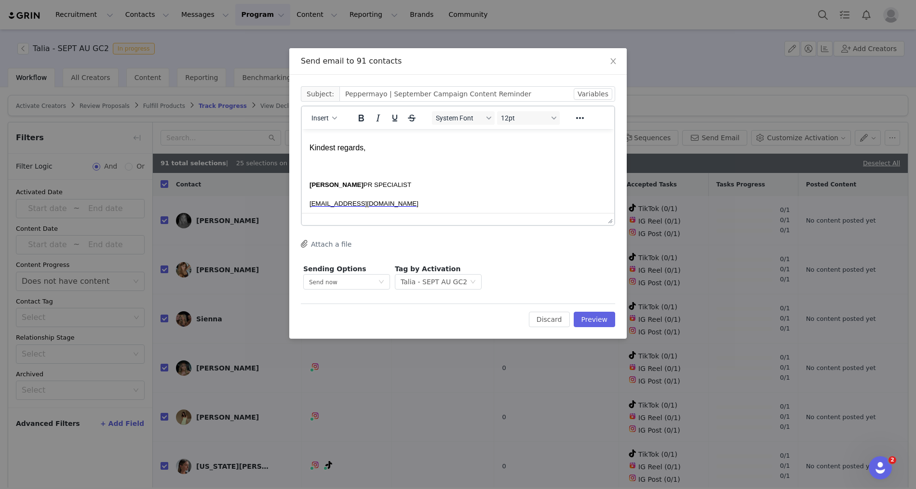
scroll to position [478, 0]
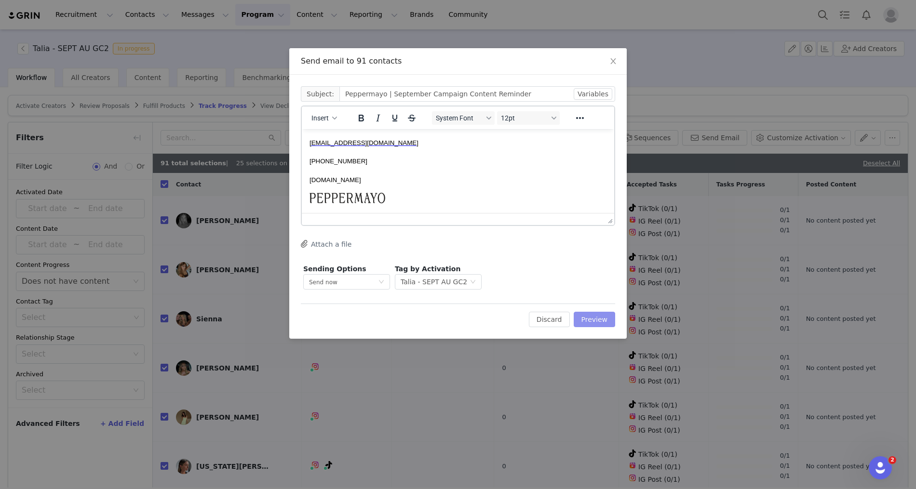
click at [588, 321] on button "Preview" at bounding box center [595, 319] width 42 height 15
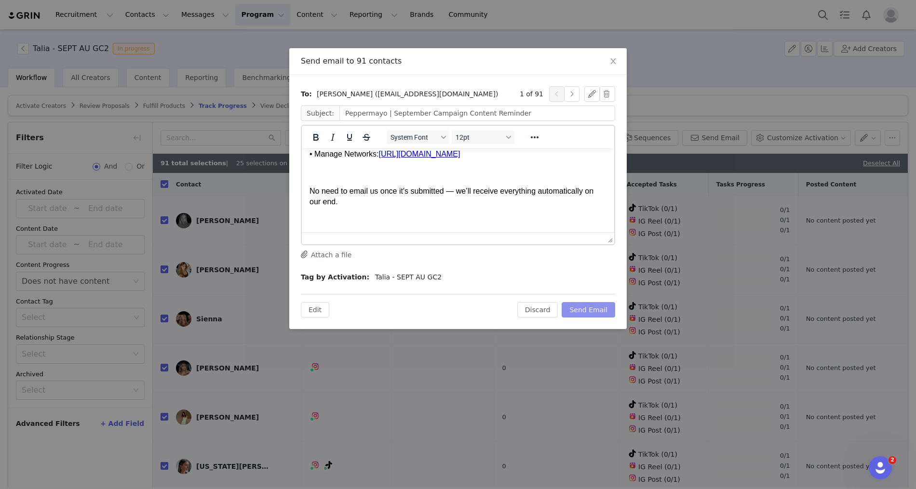
scroll to position [500, 0]
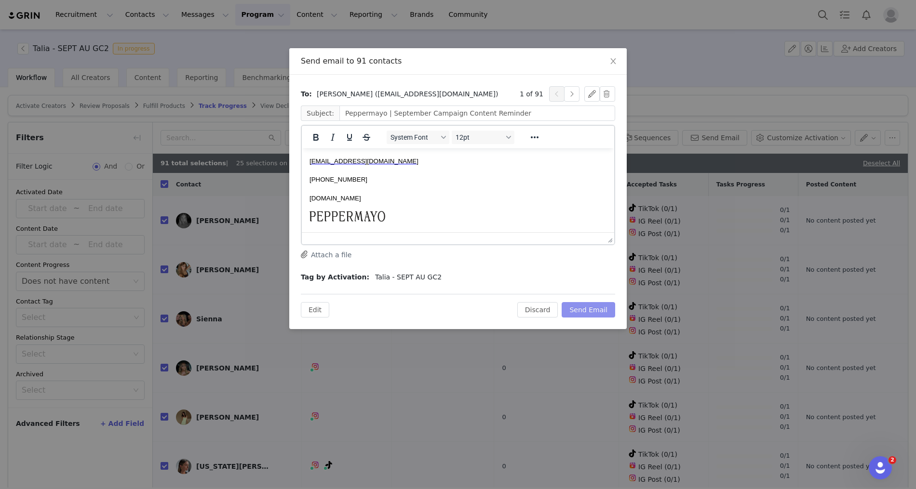
click at [592, 307] on button "Send Email" at bounding box center [589, 309] width 54 height 15
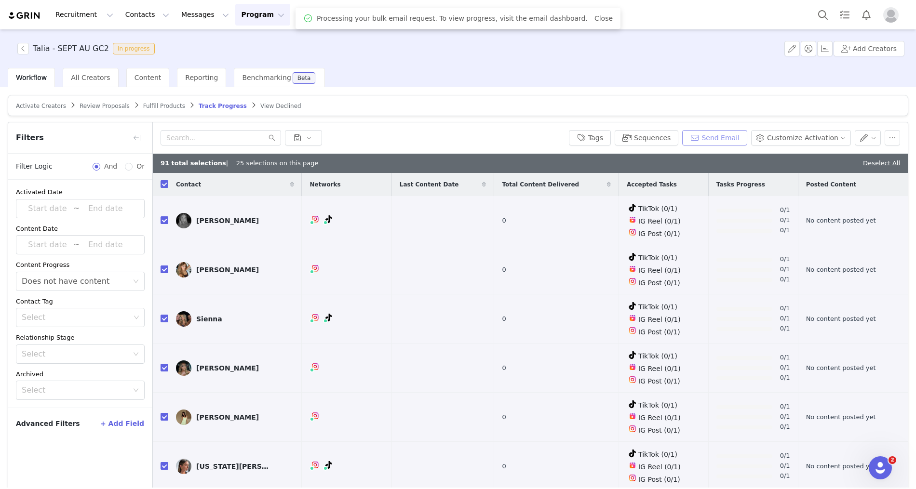
scroll to position [0, 0]
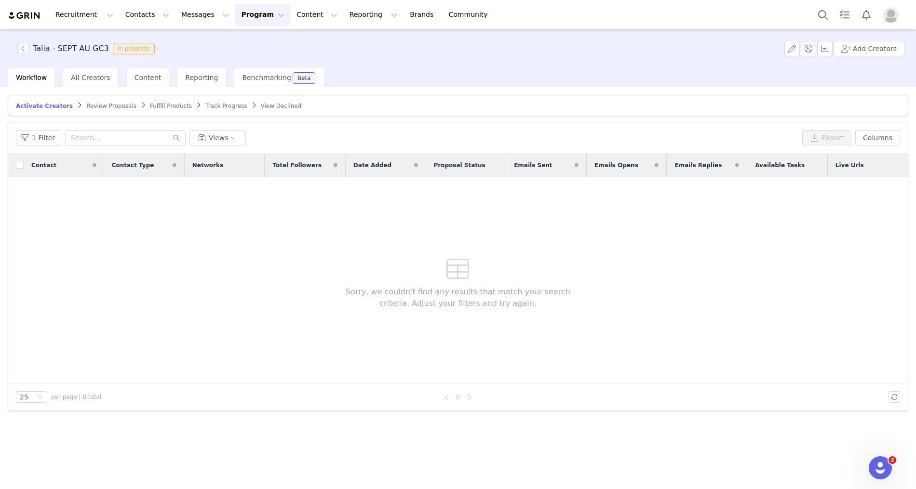
click at [121, 107] on span "Review Proposals" at bounding box center [111, 106] width 50 height 7
click at [226, 105] on span "Track Progress" at bounding box center [226, 106] width 41 height 7
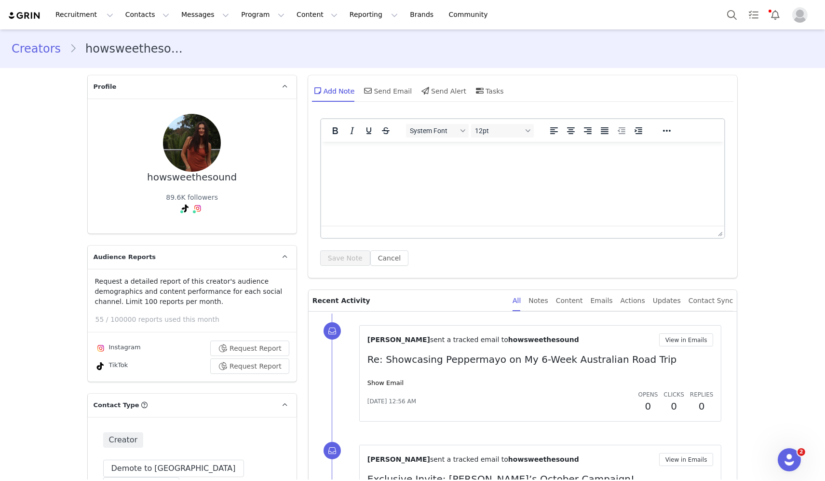
scroll to position [1724, 0]
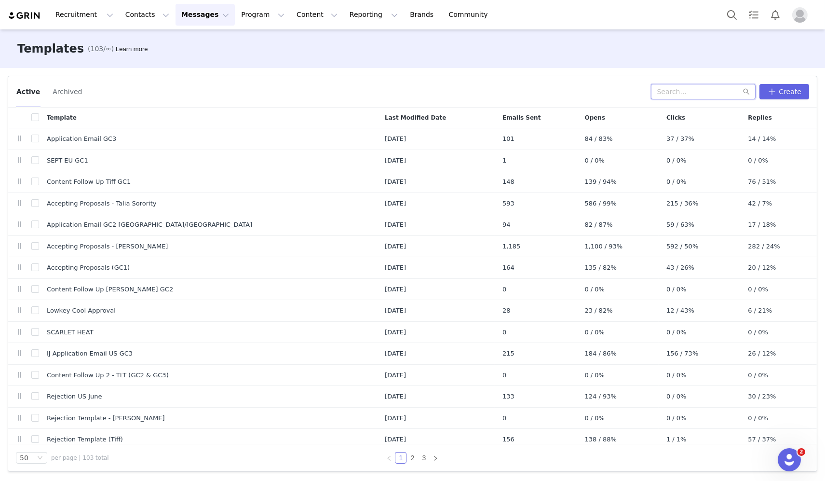
click at [683, 92] on input "text" at bounding box center [703, 91] width 105 height 15
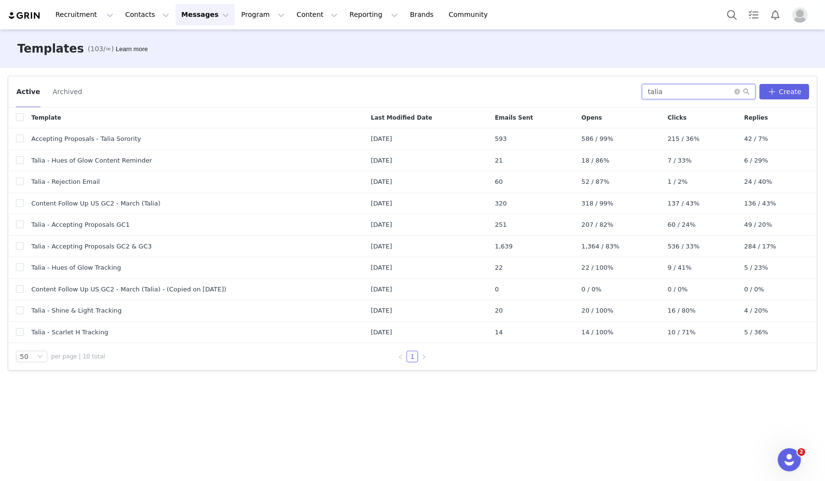
click at [694, 92] on input "talia" at bounding box center [699, 91] width 114 height 15
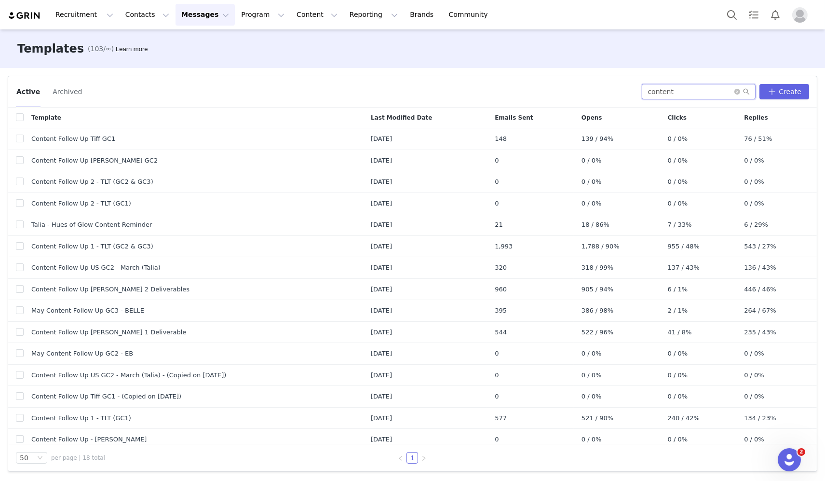
click at [675, 95] on input "content" at bounding box center [699, 91] width 114 height 15
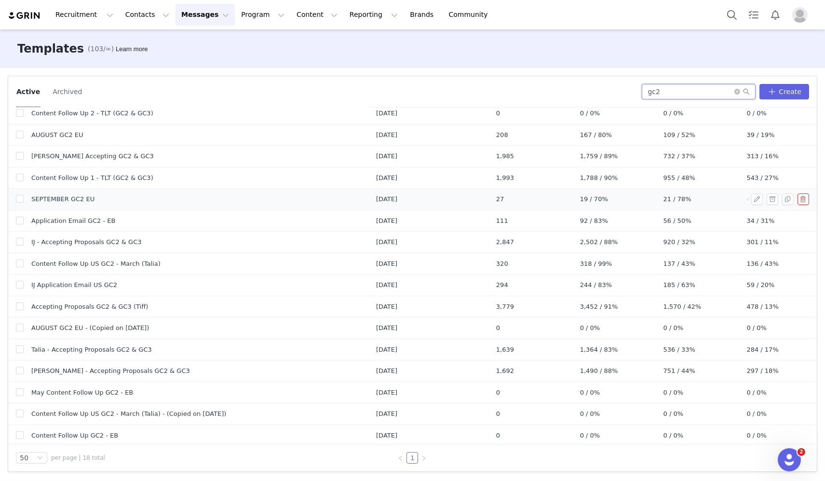
scroll to position [70, 0]
type input "gc2"
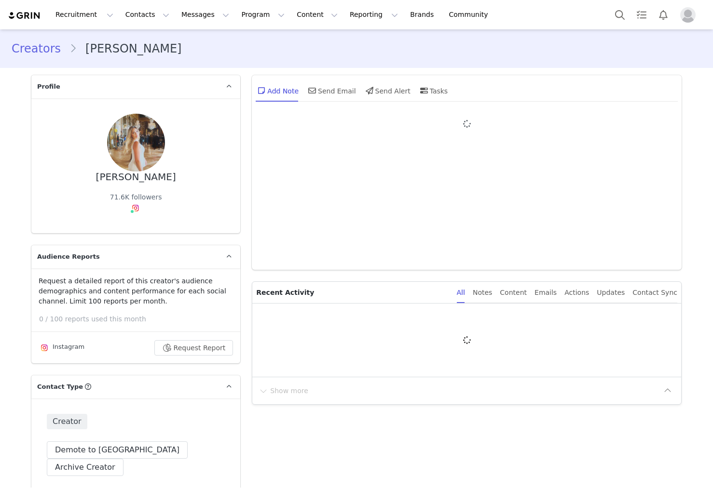
type input "+1 ([GEOGRAPHIC_DATA])"
